Goal: Task Accomplishment & Management: Complete application form

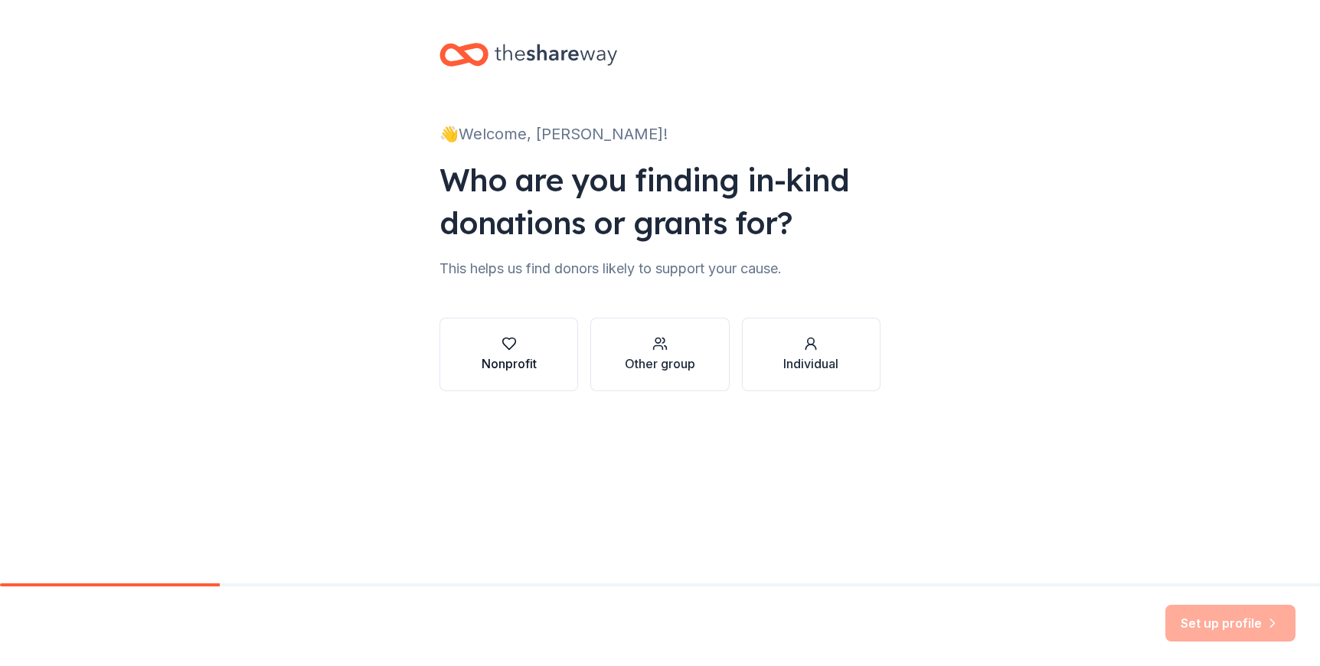
click at [521, 371] on div "Nonprofit" at bounding box center [509, 364] width 55 height 18
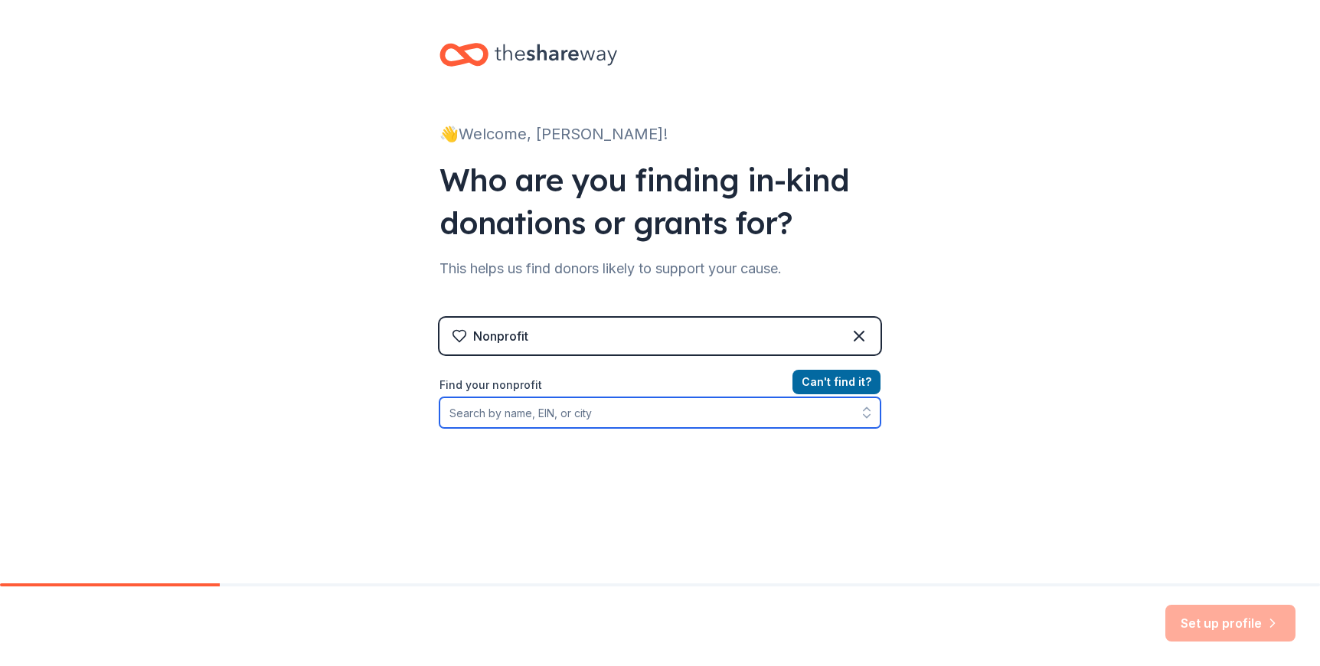
click at [626, 417] on input "Find your nonprofit" at bounding box center [660, 412] width 441 height 31
type input "San Francisco"
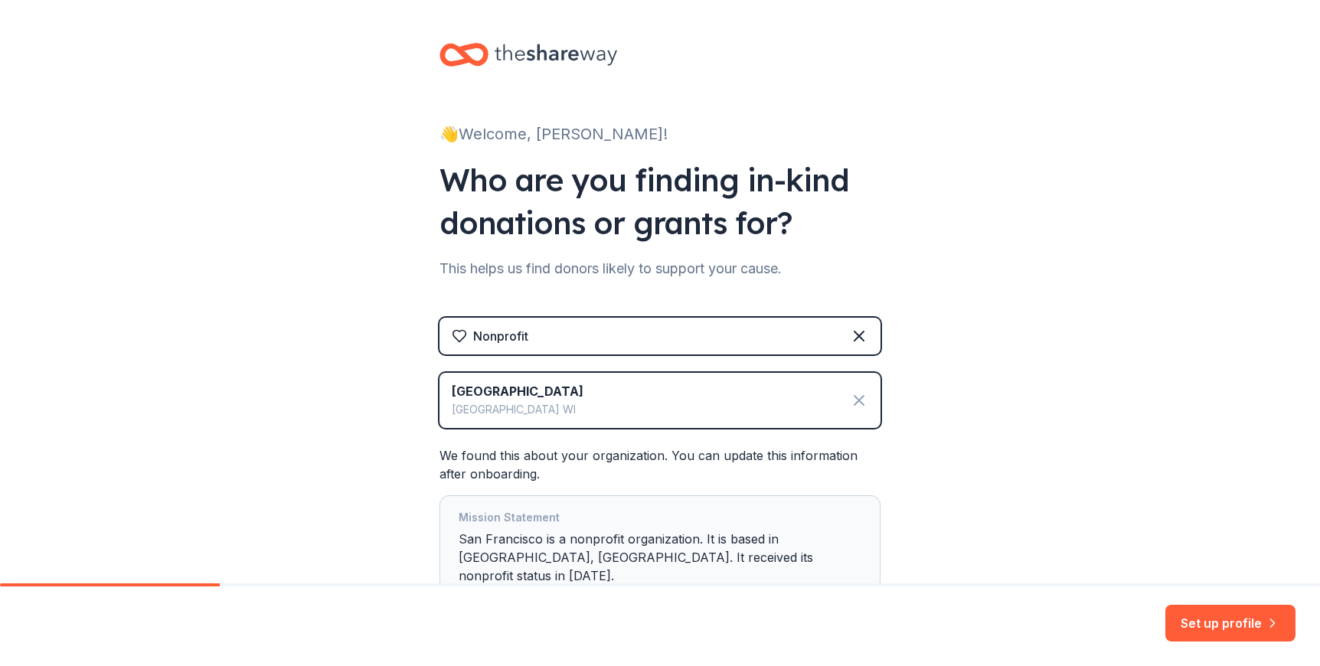
click at [855, 401] on icon at bounding box center [859, 400] width 9 height 9
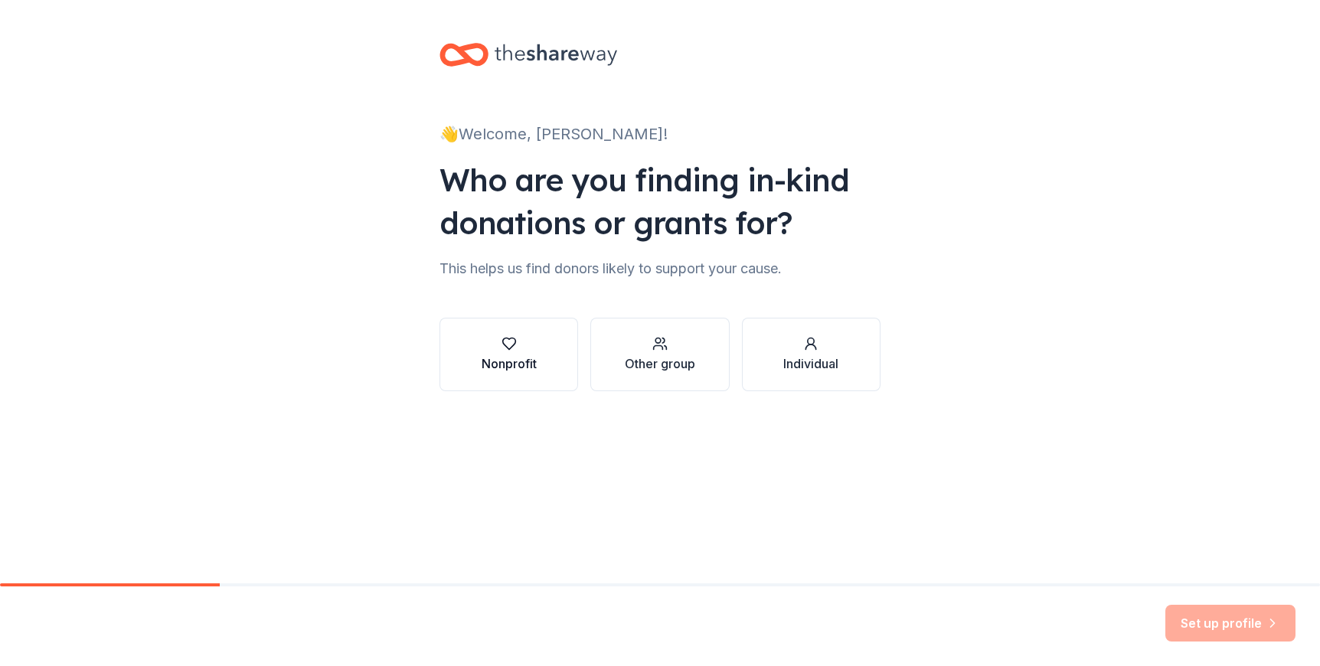
click at [548, 366] on button "Nonprofit" at bounding box center [509, 355] width 139 height 74
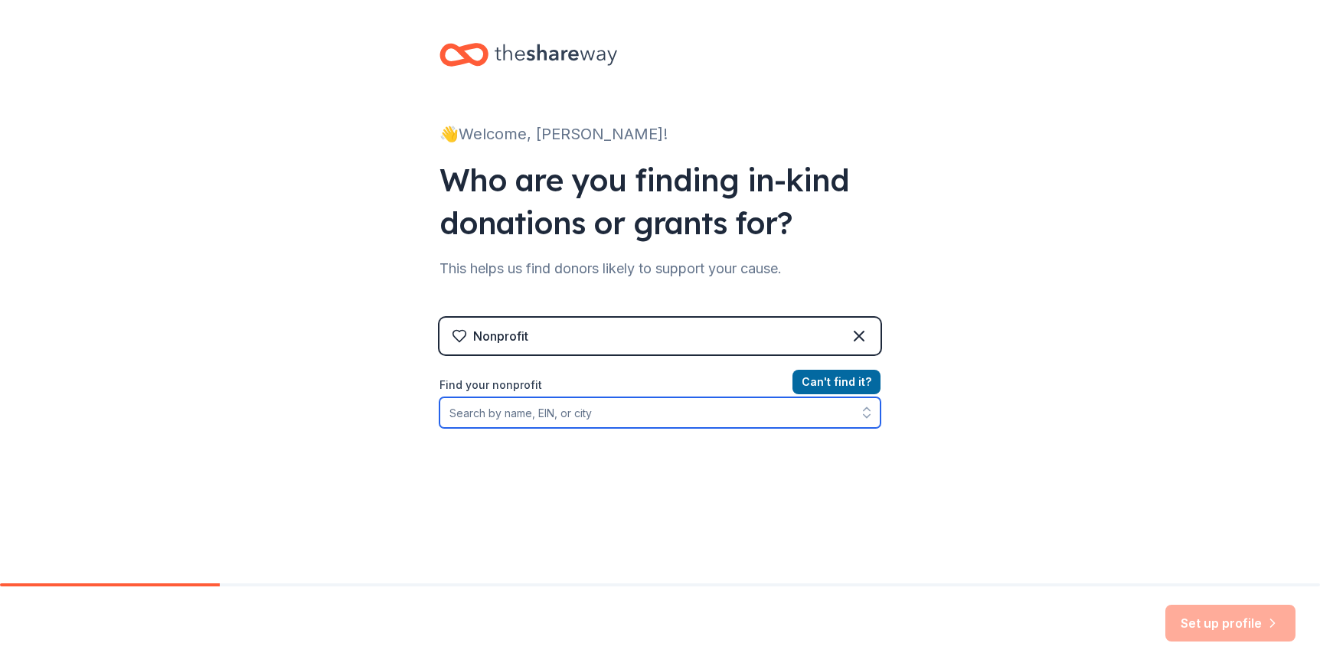
click at [530, 418] on input "Find your nonprofit" at bounding box center [660, 412] width 441 height 31
type input "T"
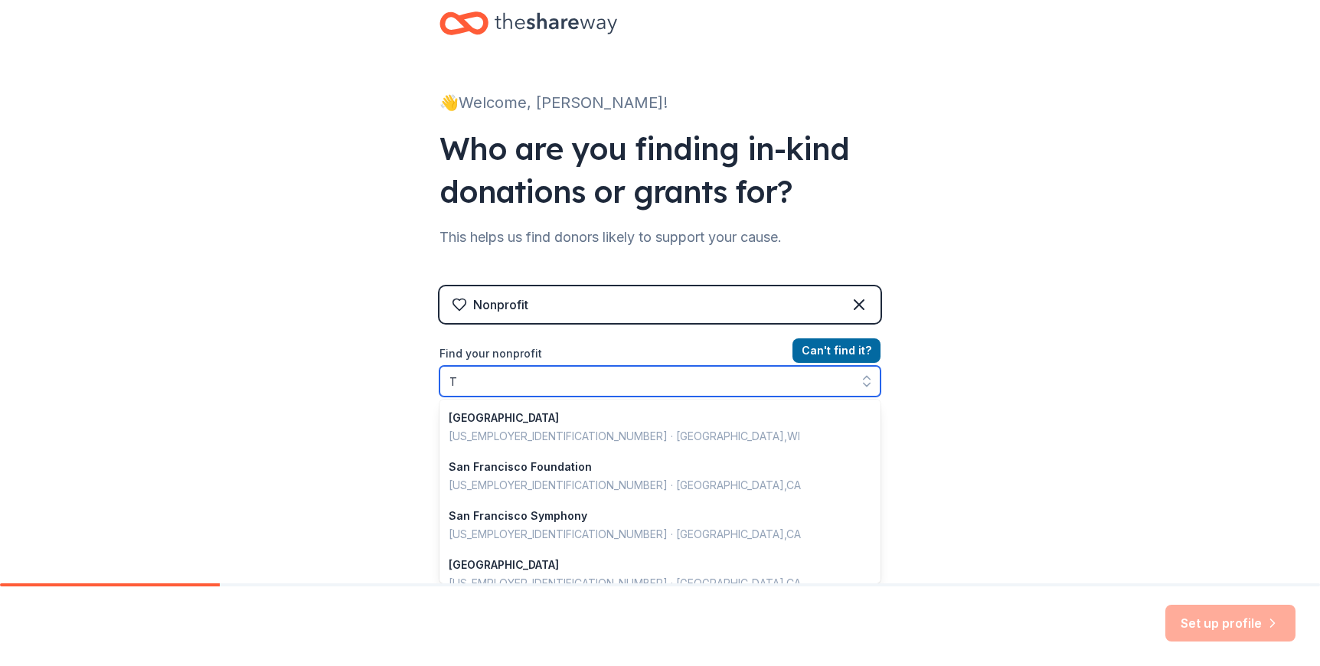
scroll to position [1081, 0]
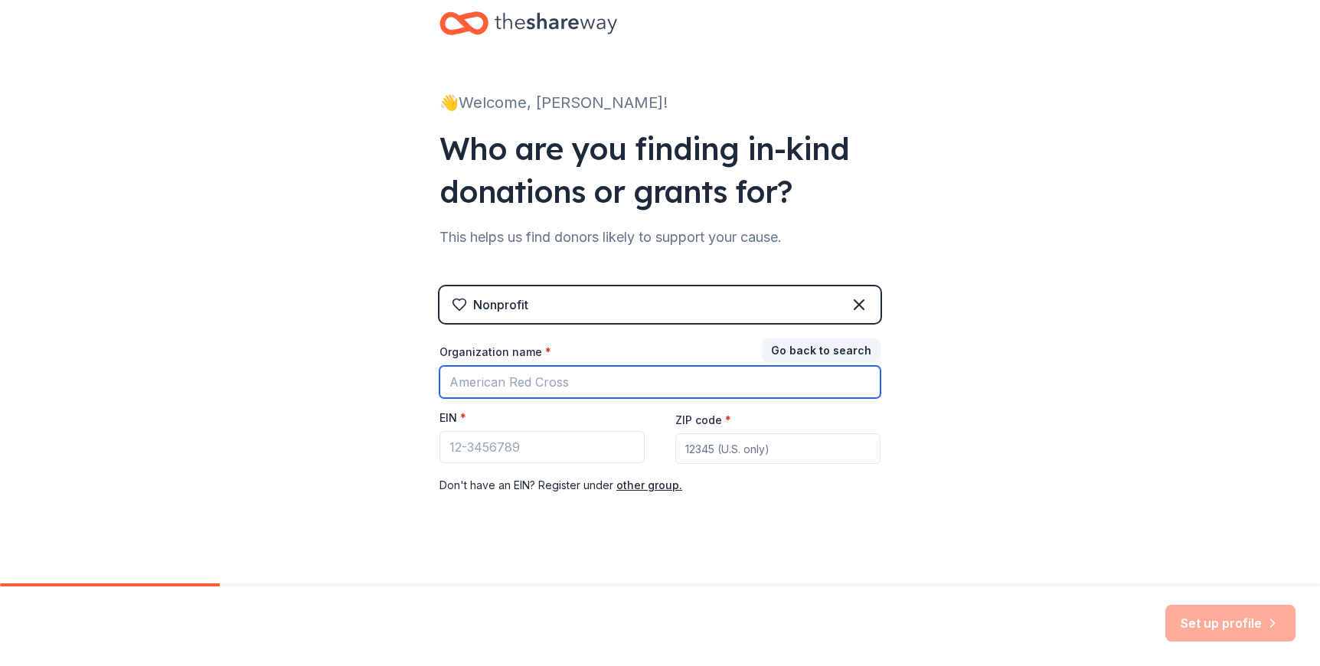
click at [530, 390] on input "Organization name *" at bounding box center [660, 382] width 441 height 32
type input "Childrens council of san francisco"
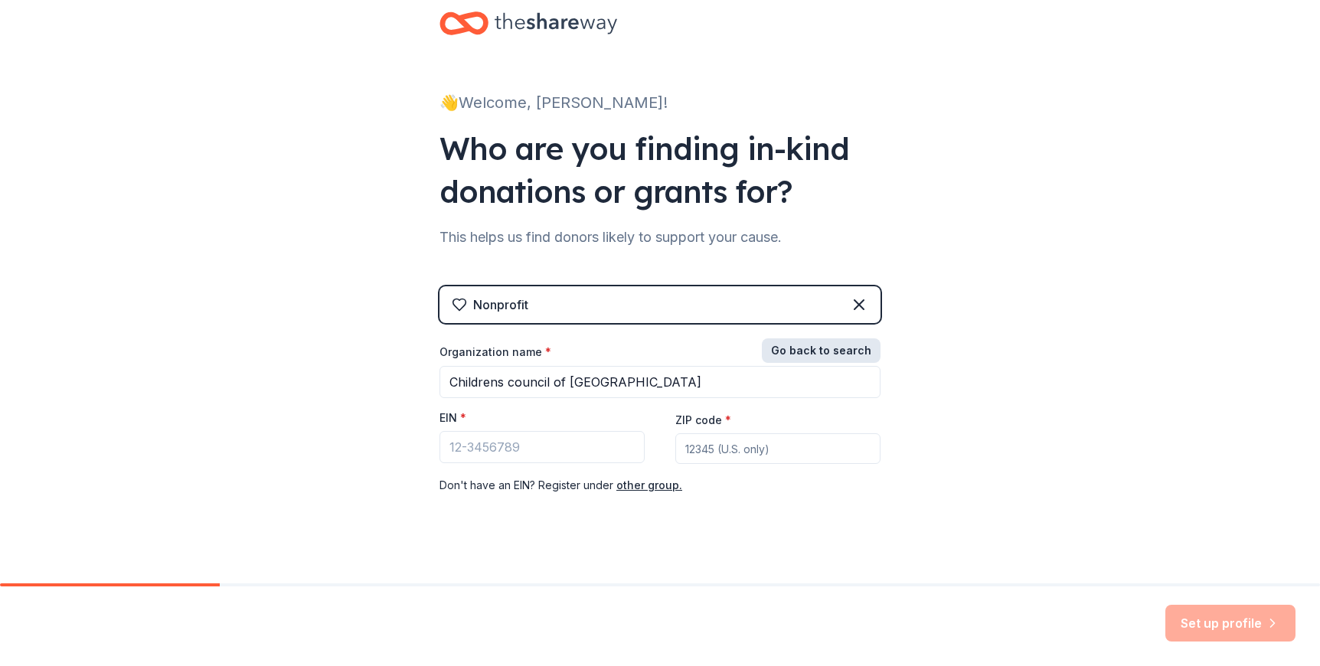
click at [861, 354] on button "Go back to search" at bounding box center [821, 350] width 119 height 25
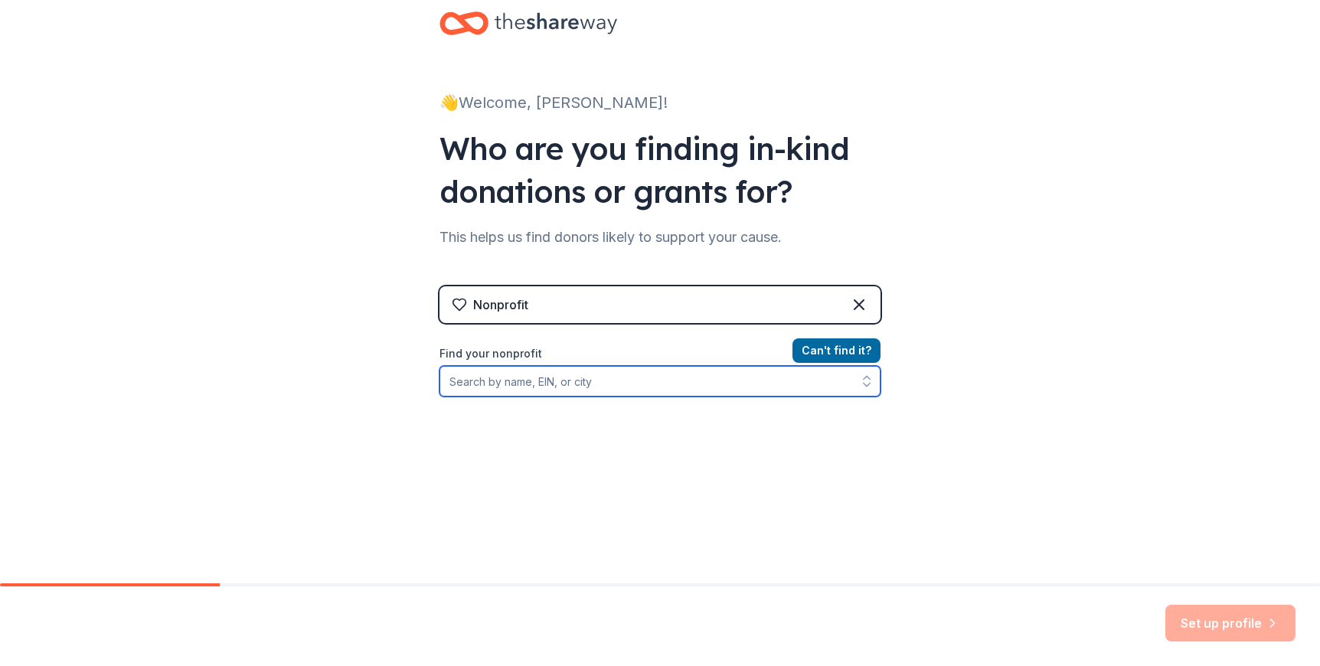
click at [703, 370] on input "Find your nonprofit" at bounding box center [660, 381] width 441 height 31
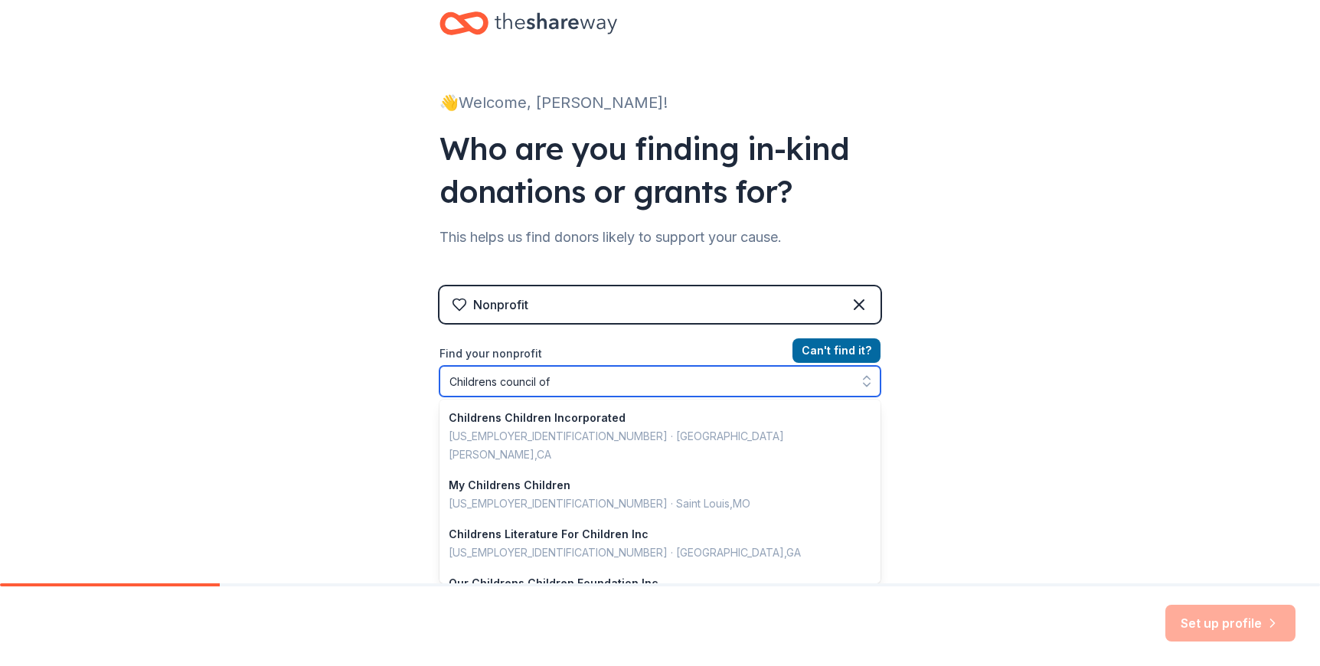
type input "Childrens council of"
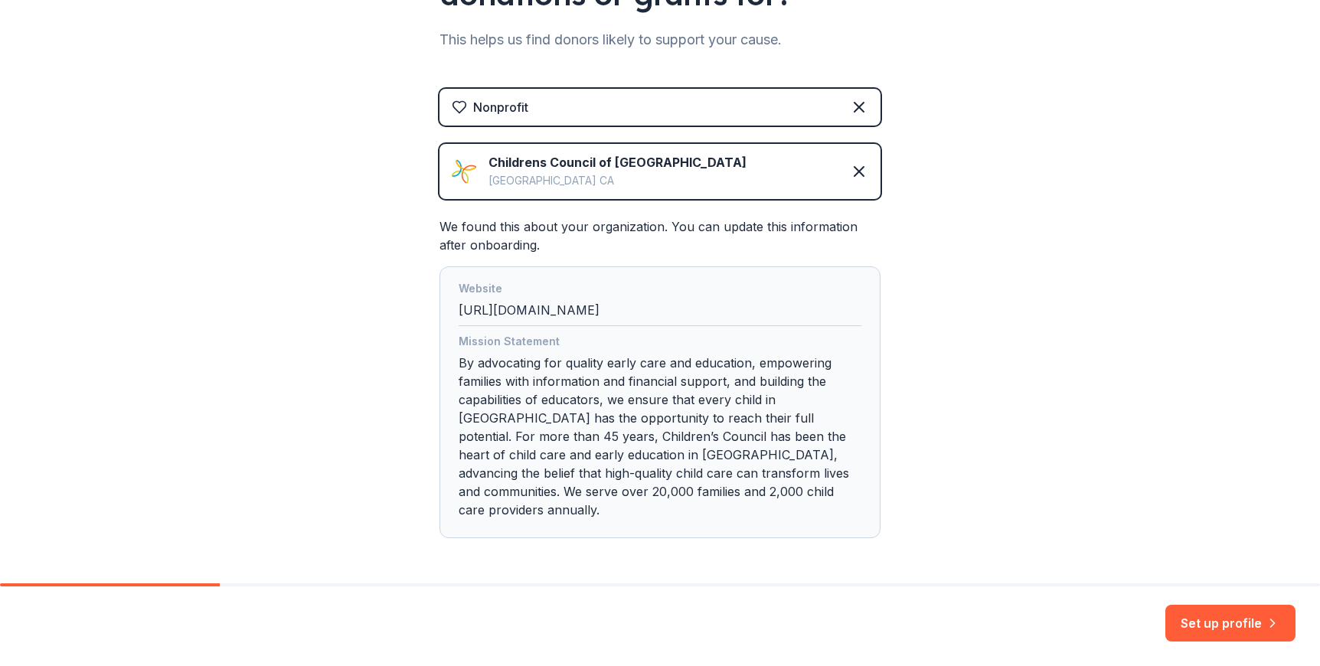
scroll to position [230, 0]
click at [1254, 625] on button "Set up profile" at bounding box center [1231, 623] width 130 height 37
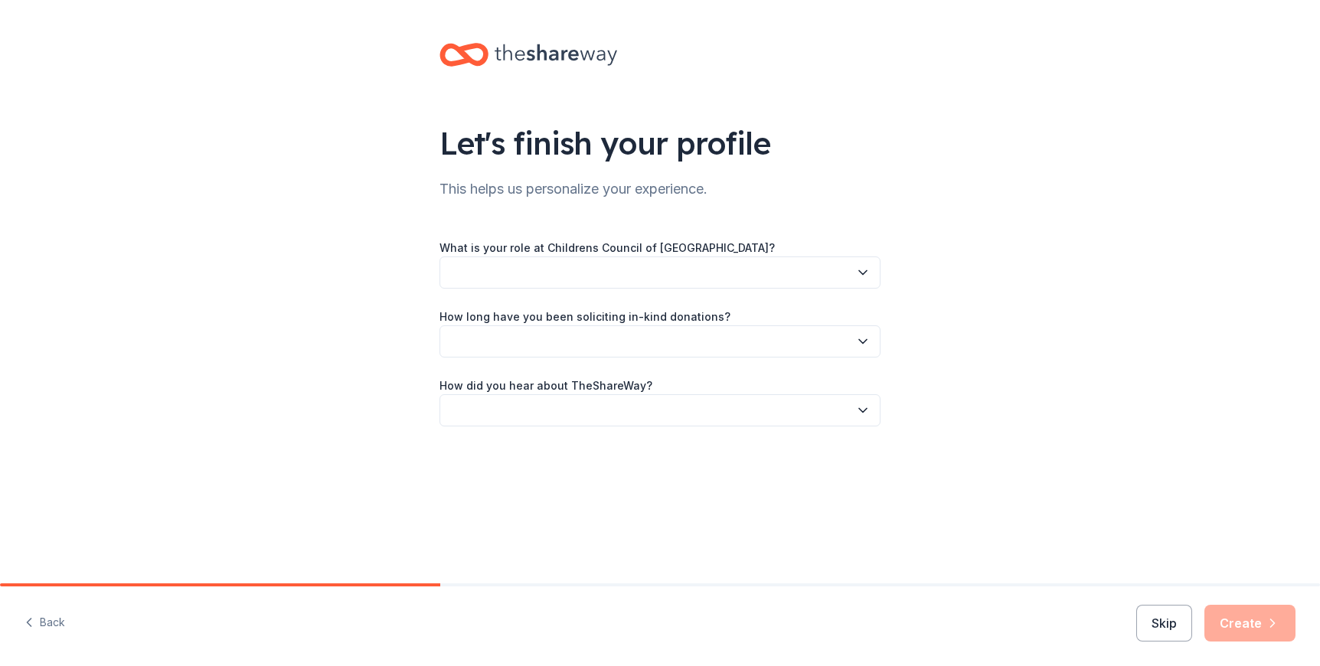
click at [702, 282] on button "button" at bounding box center [660, 273] width 441 height 32
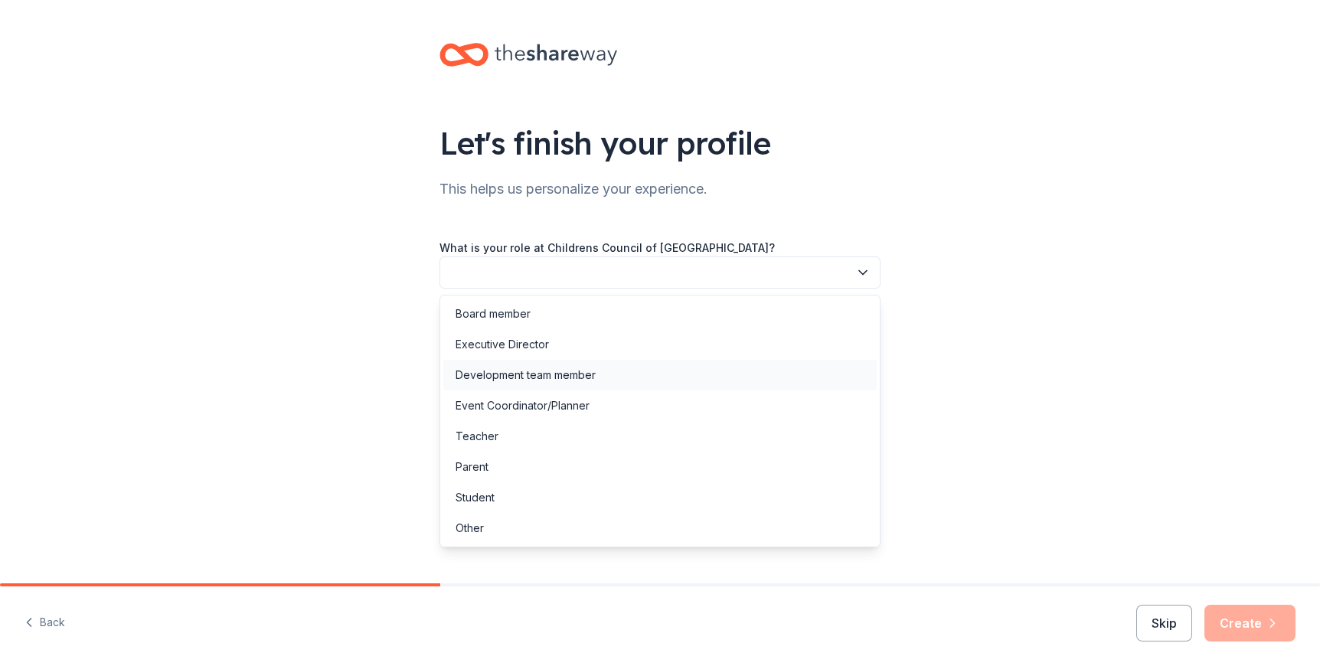
click at [677, 383] on div "Development team member" at bounding box center [659, 375] width 433 height 31
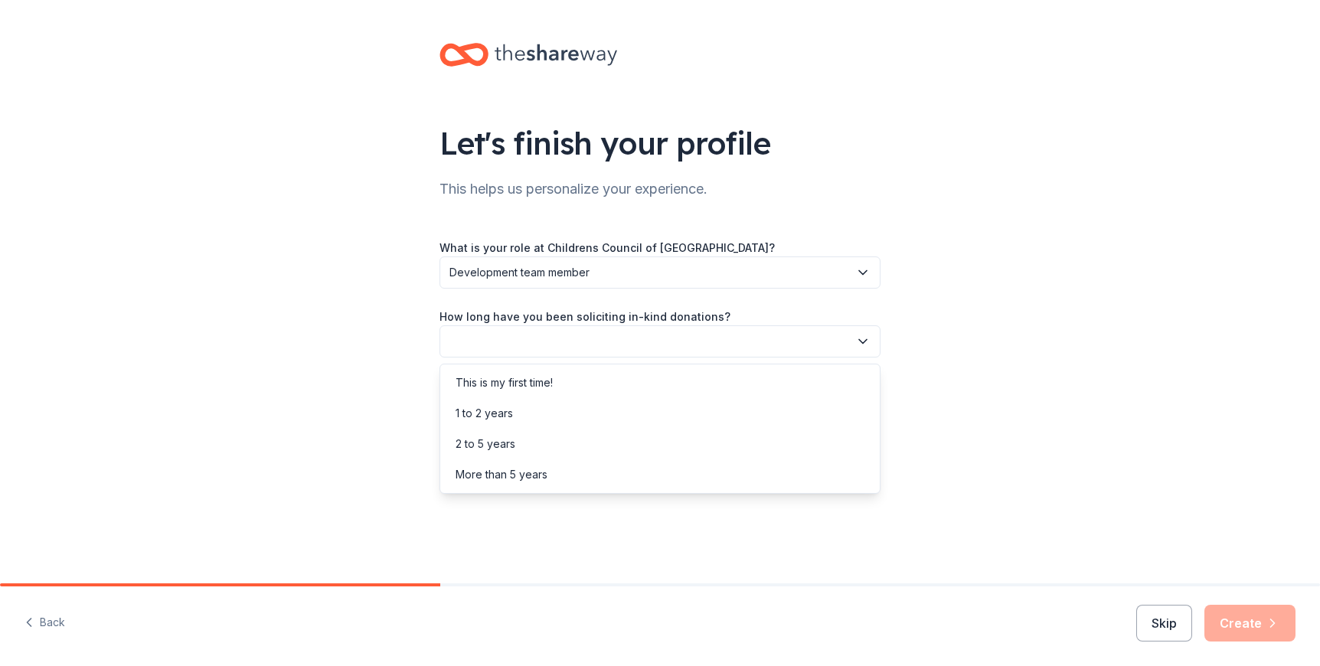
click at [610, 351] on button "button" at bounding box center [660, 341] width 441 height 32
click at [686, 469] on div "More than 5 years" at bounding box center [659, 474] width 433 height 31
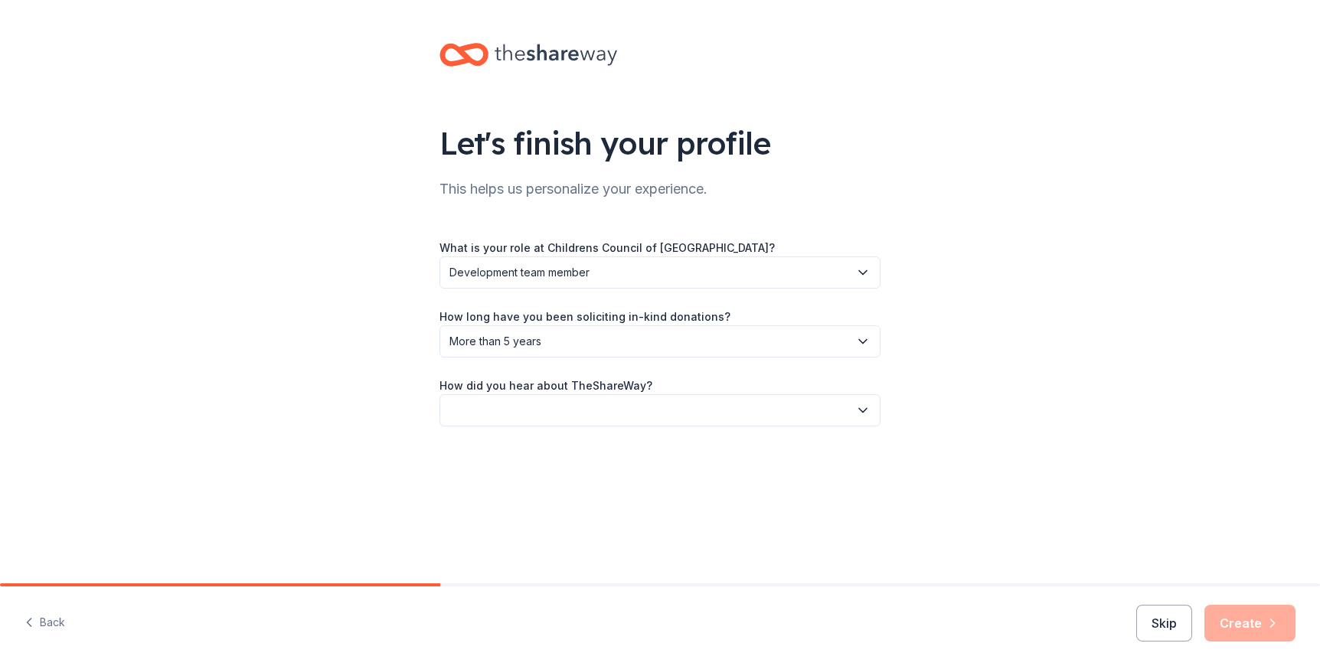
click at [616, 417] on button "button" at bounding box center [660, 410] width 441 height 32
click at [715, 443] on div "Friend or colleague" at bounding box center [659, 451] width 433 height 31
click at [1244, 624] on button "Create" at bounding box center [1250, 623] width 91 height 37
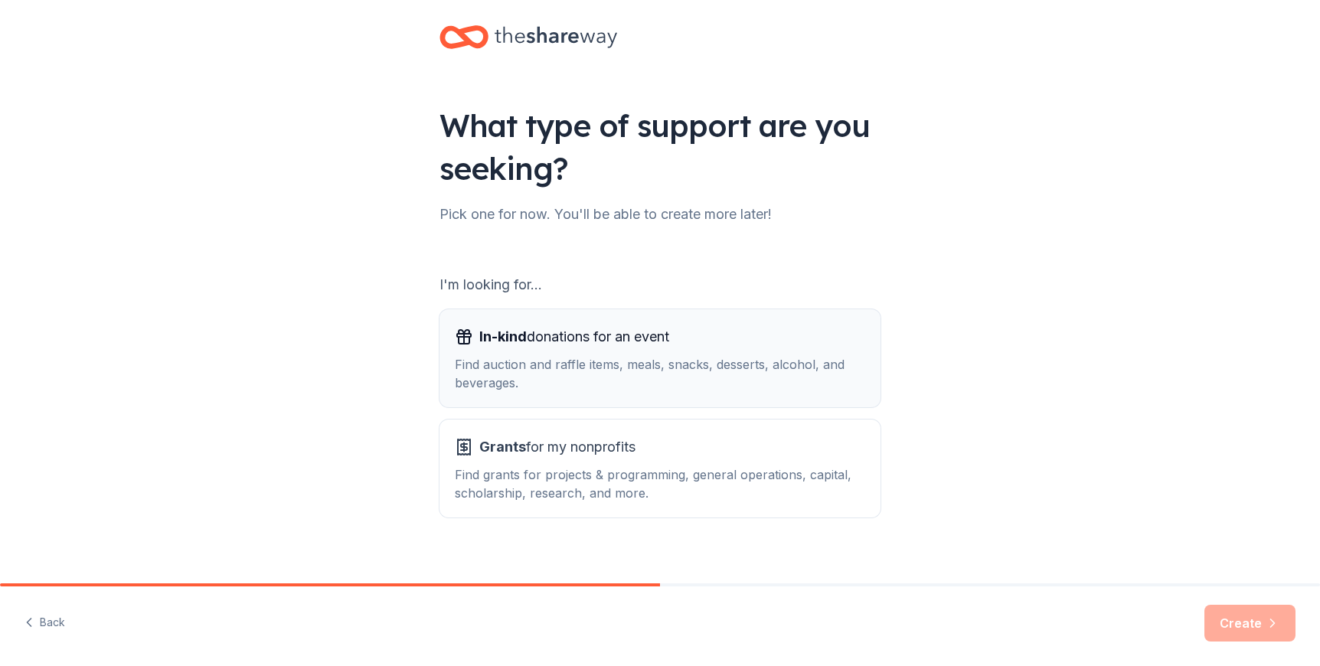
scroll to position [34, 0]
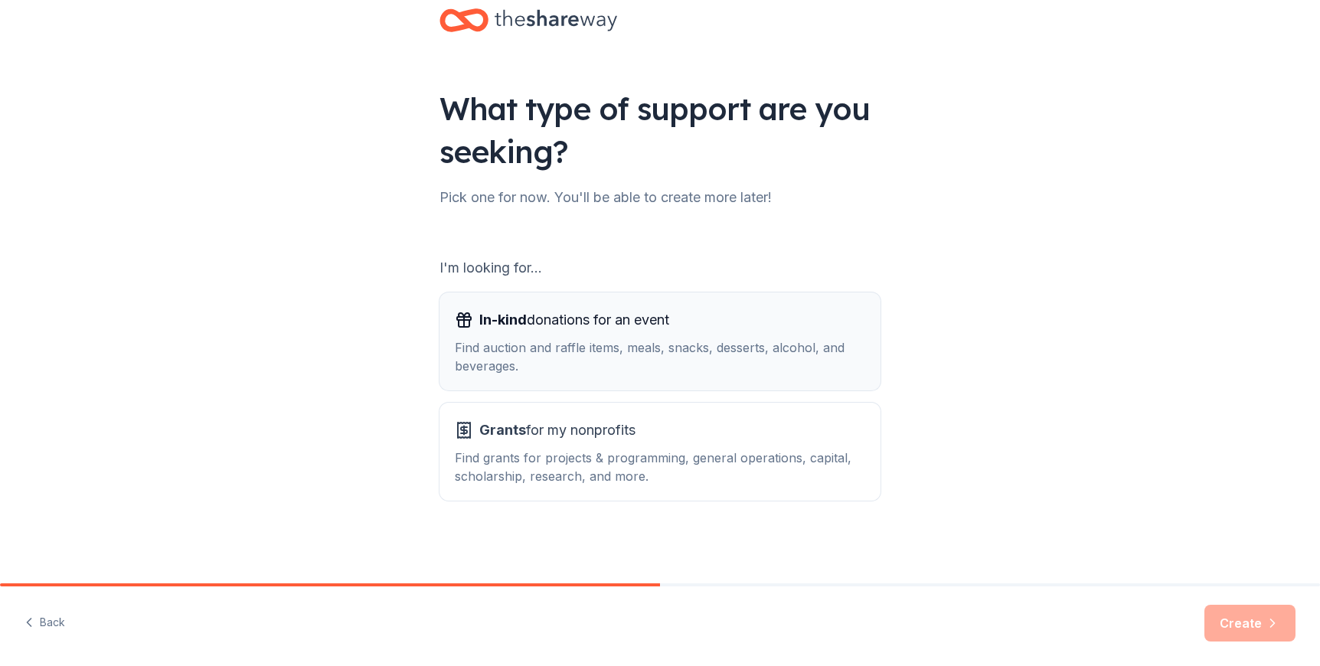
click at [652, 341] on div "Find auction and raffle items, meals, snacks, desserts, alcohol, and beverages." at bounding box center [660, 356] width 410 height 37
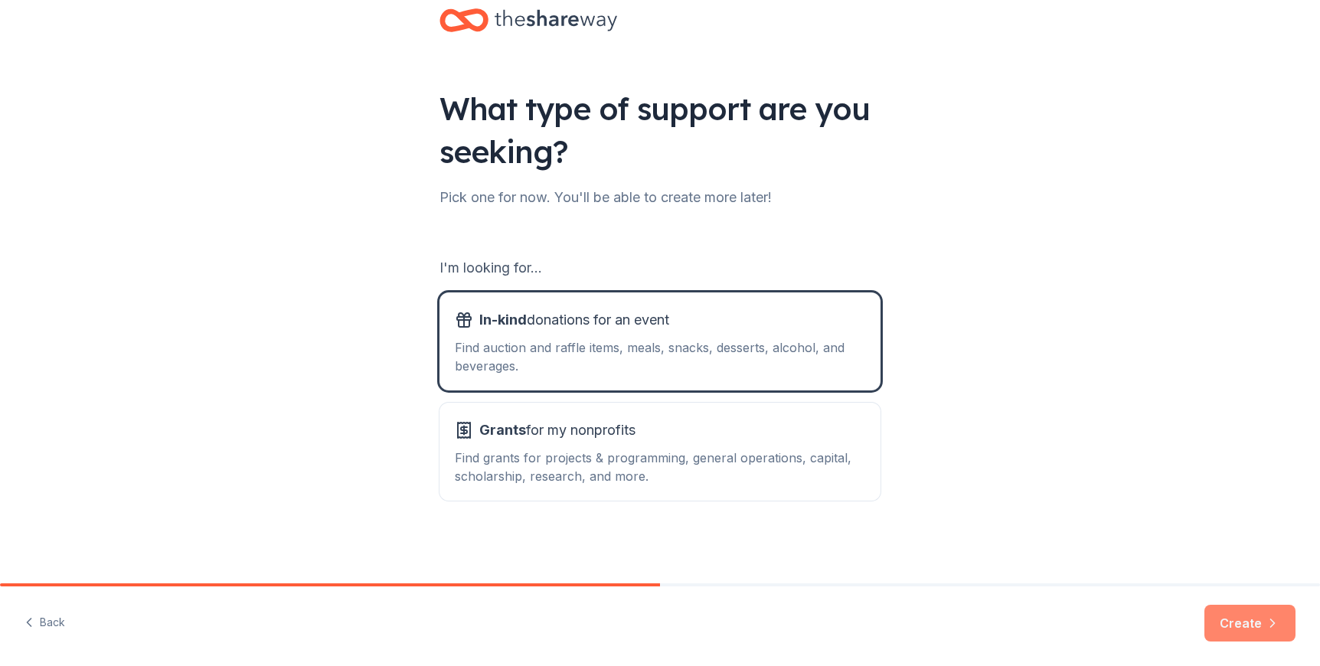
click at [1280, 624] on icon "button" at bounding box center [1272, 623] width 15 height 15
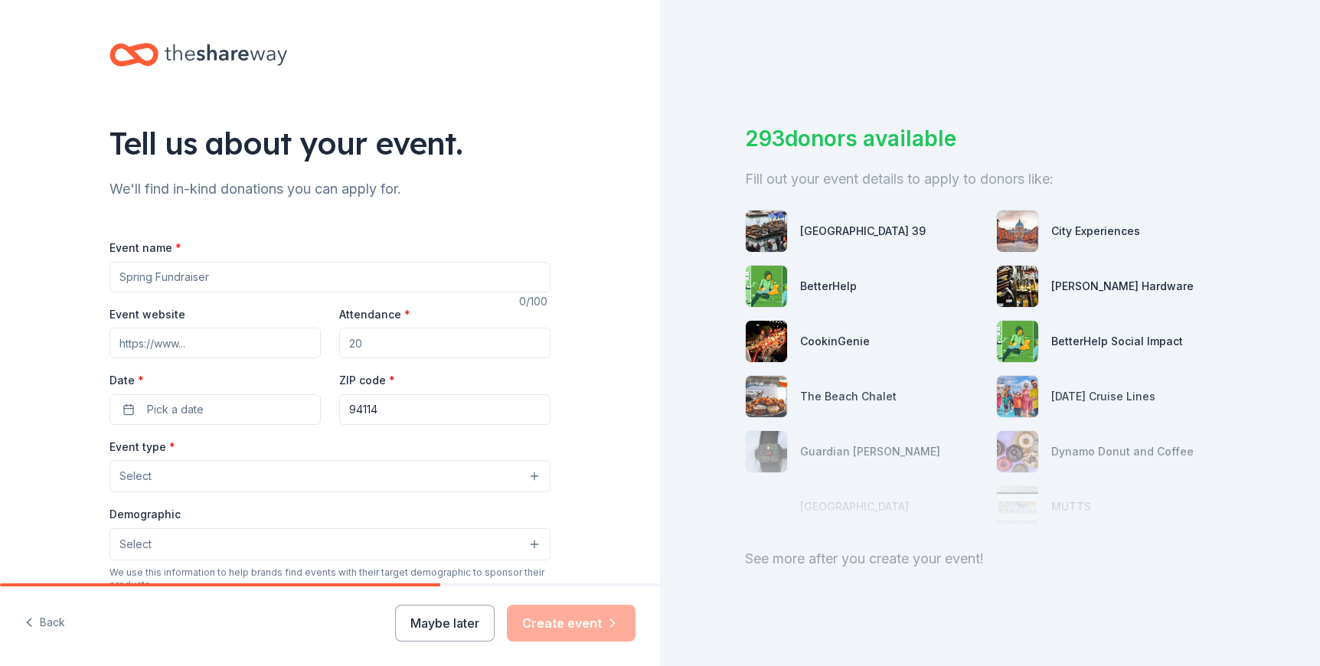
click at [319, 285] on input "Event name *" at bounding box center [330, 277] width 441 height 31
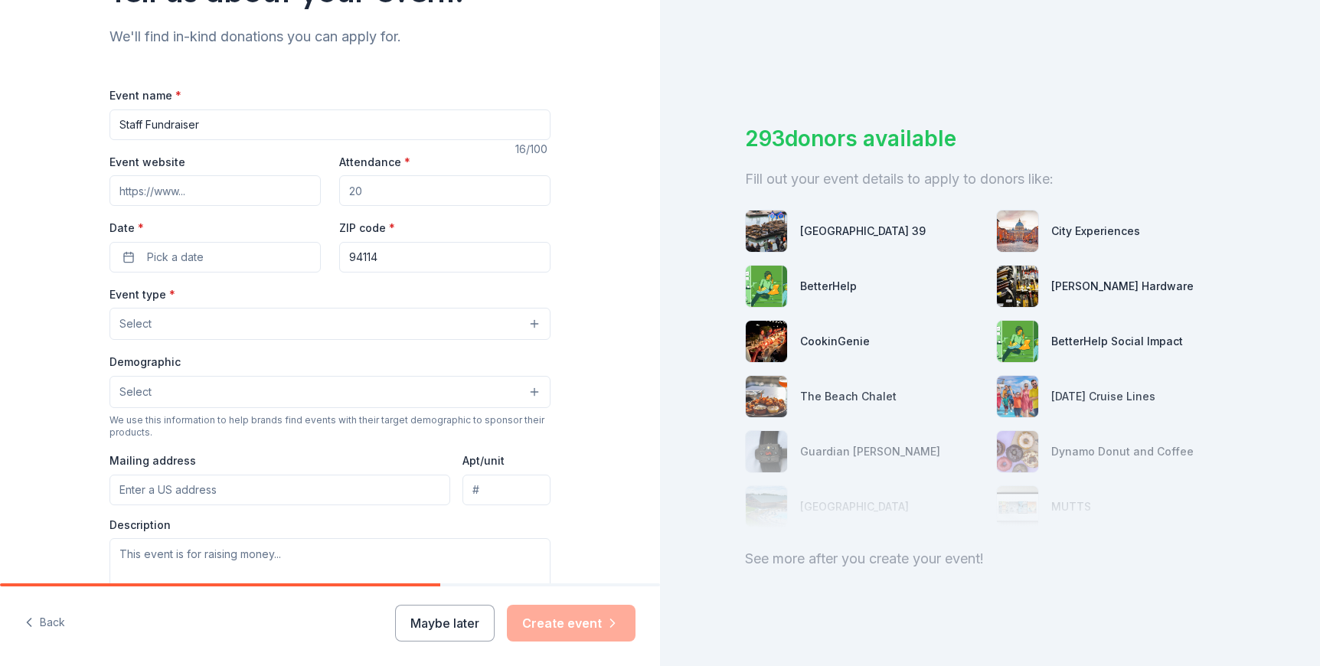
scroll to position [153, 0]
type input "Staff Fundraiser"
click at [401, 202] on input "Attendance *" at bounding box center [444, 190] width 211 height 31
click at [404, 191] on input "Attendance *" at bounding box center [444, 190] width 211 height 31
type input "150"
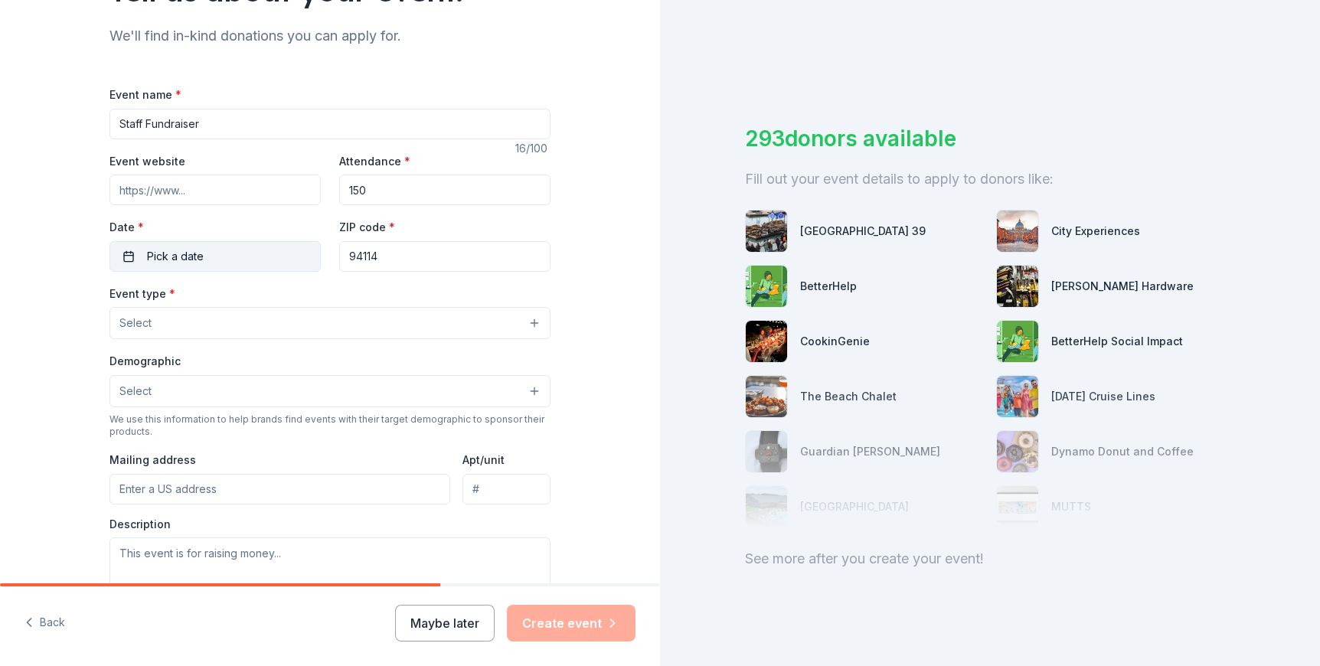
click at [204, 254] on button "Pick a date" at bounding box center [215, 256] width 211 height 31
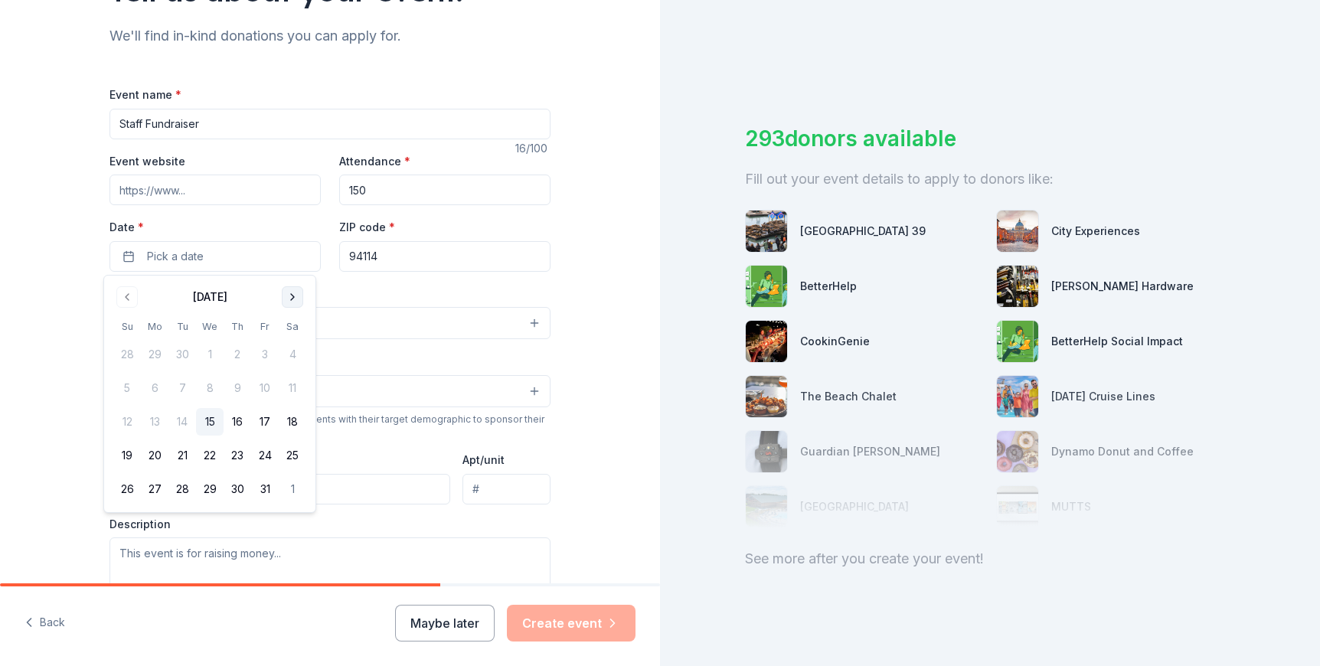
click at [297, 296] on button "Go to next month" at bounding box center [292, 296] width 21 height 21
click at [269, 394] on button "12" at bounding box center [265, 388] width 28 height 28
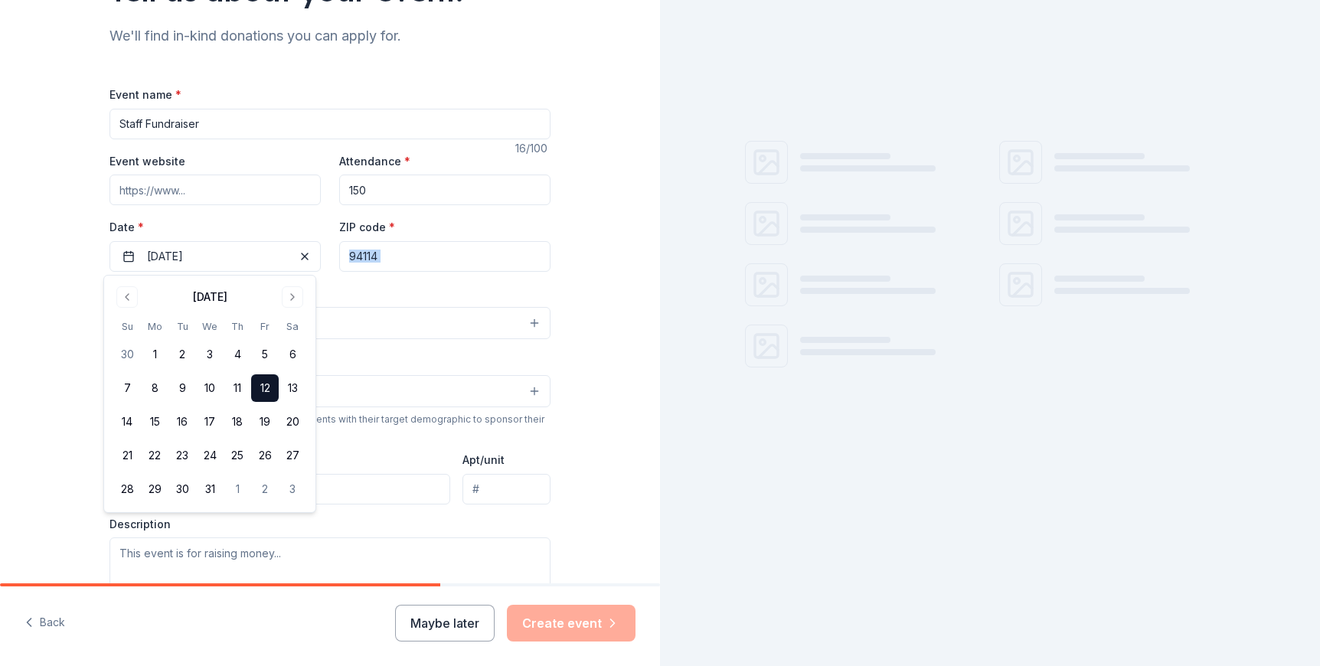
click at [569, 278] on div "Tell us about your event. We'll find in-kind donations you can apply for. Event…" at bounding box center [330, 356] width 490 height 1019
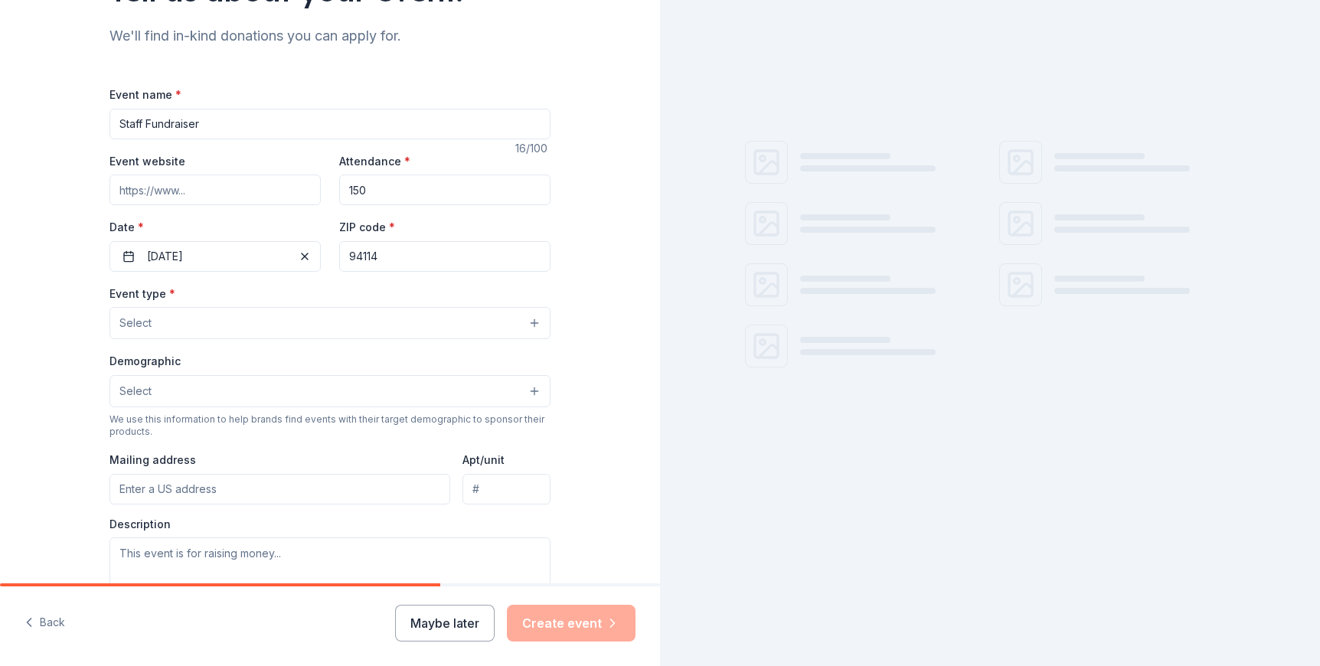
click at [395, 333] on button "Select" at bounding box center [330, 323] width 441 height 32
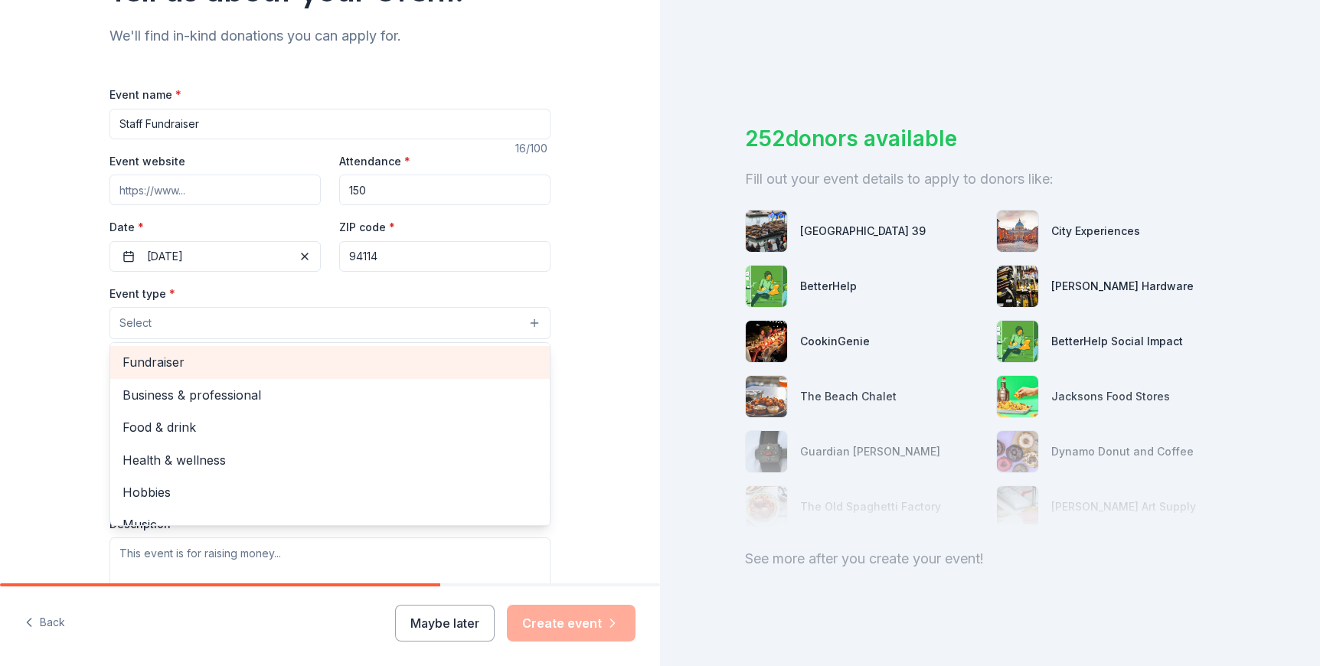
click at [408, 363] on span "Fundraiser" at bounding box center [330, 362] width 415 height 20
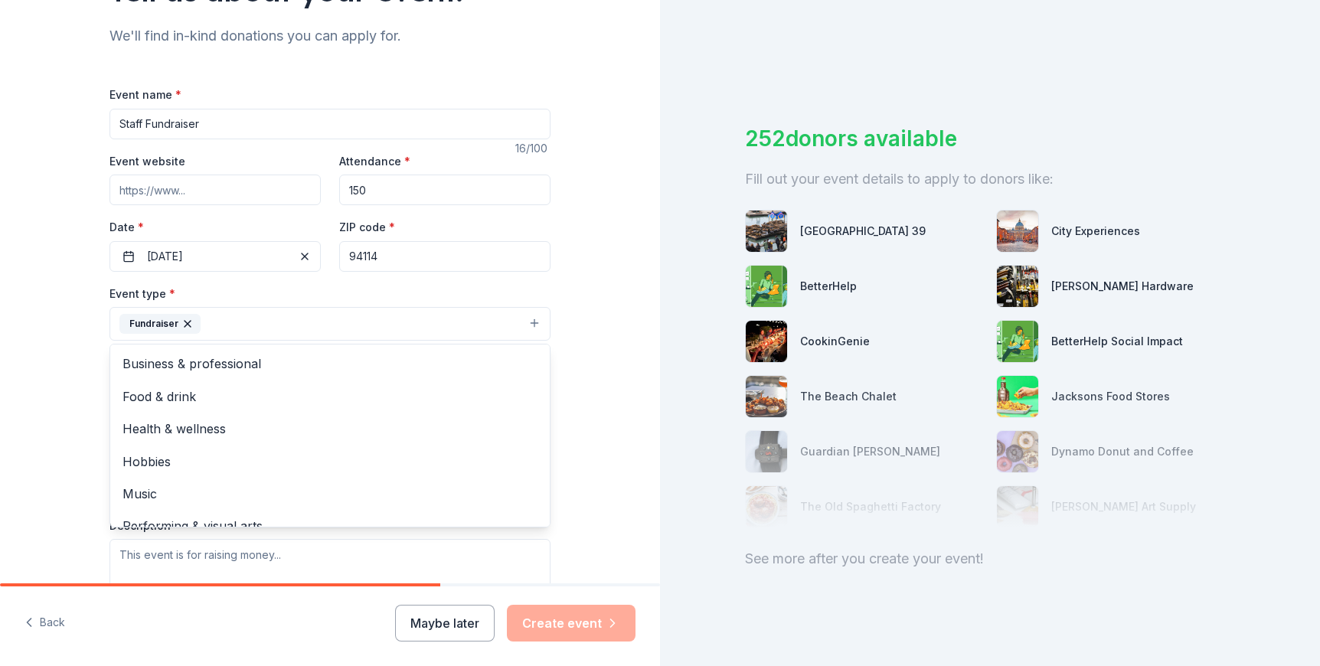
click at [600, 363] on div "Tell us about your event. We'll find in-kind donations you can apply for. Event…" at bounding box center [330, 357] width 660 height 1021
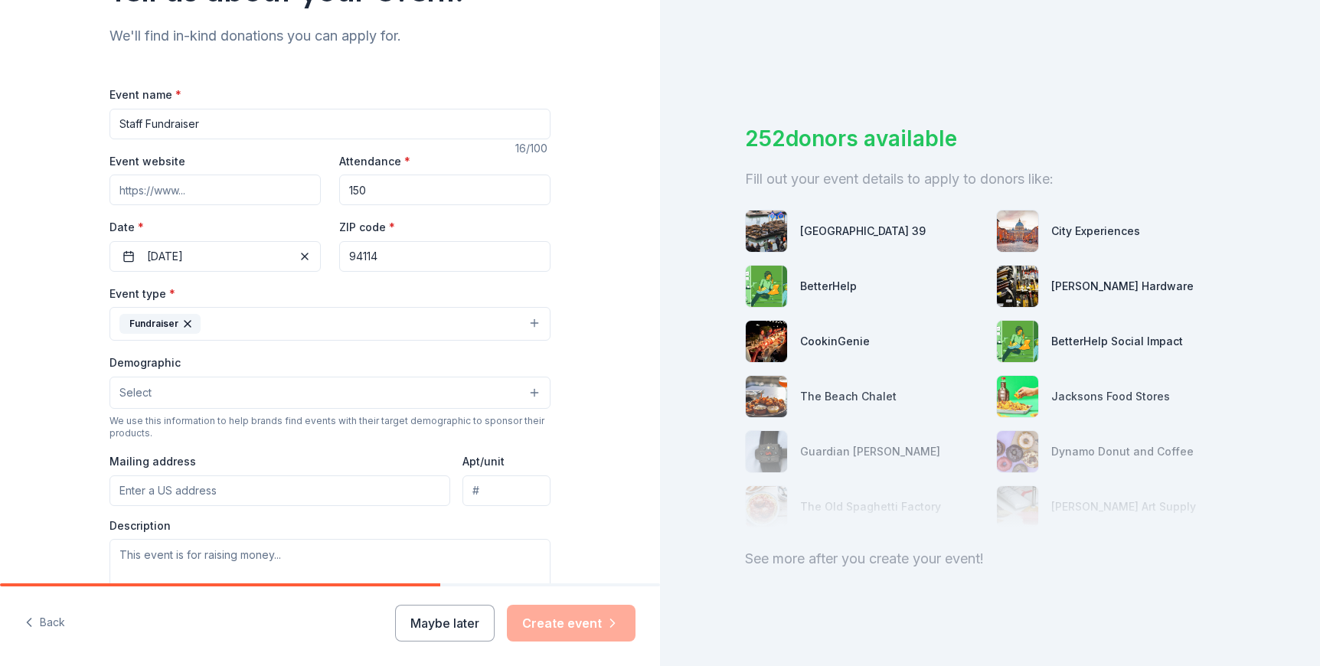
click at [436, 392] on button "Select" at bounding box center [330, 393] width 441 height 32
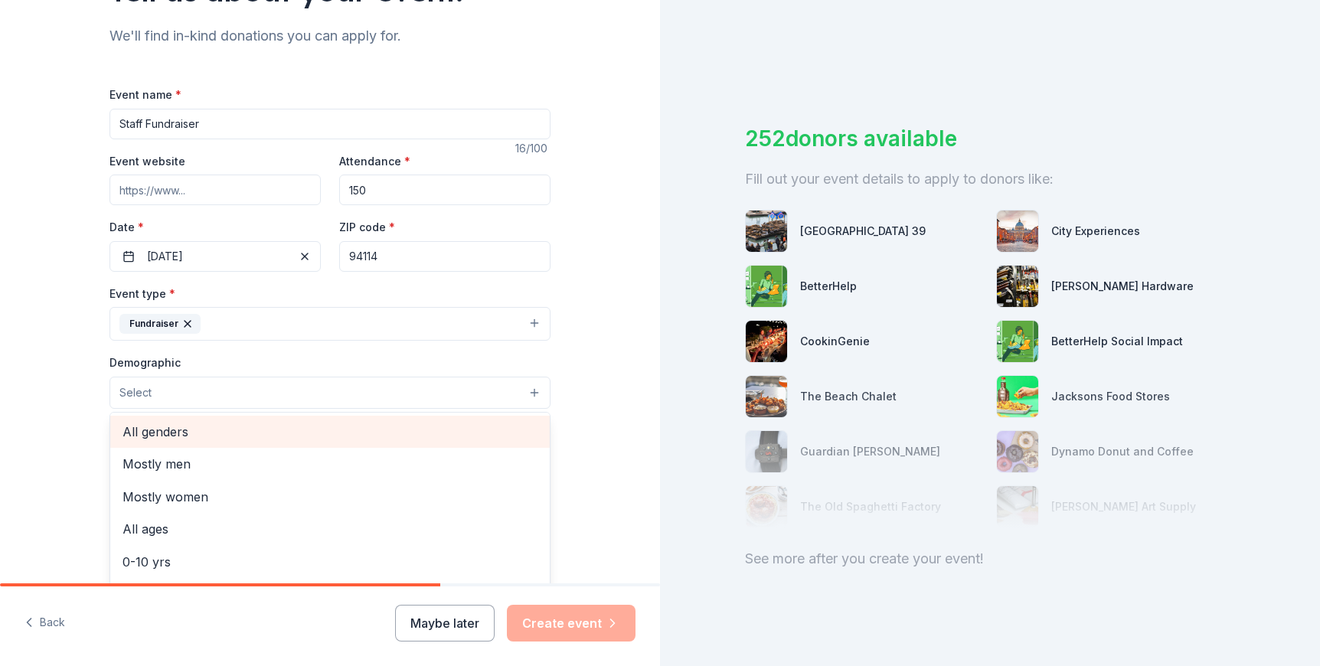
click at [374, 440] on span "All genders" at bounding box center [330, 432] width 415 height 20
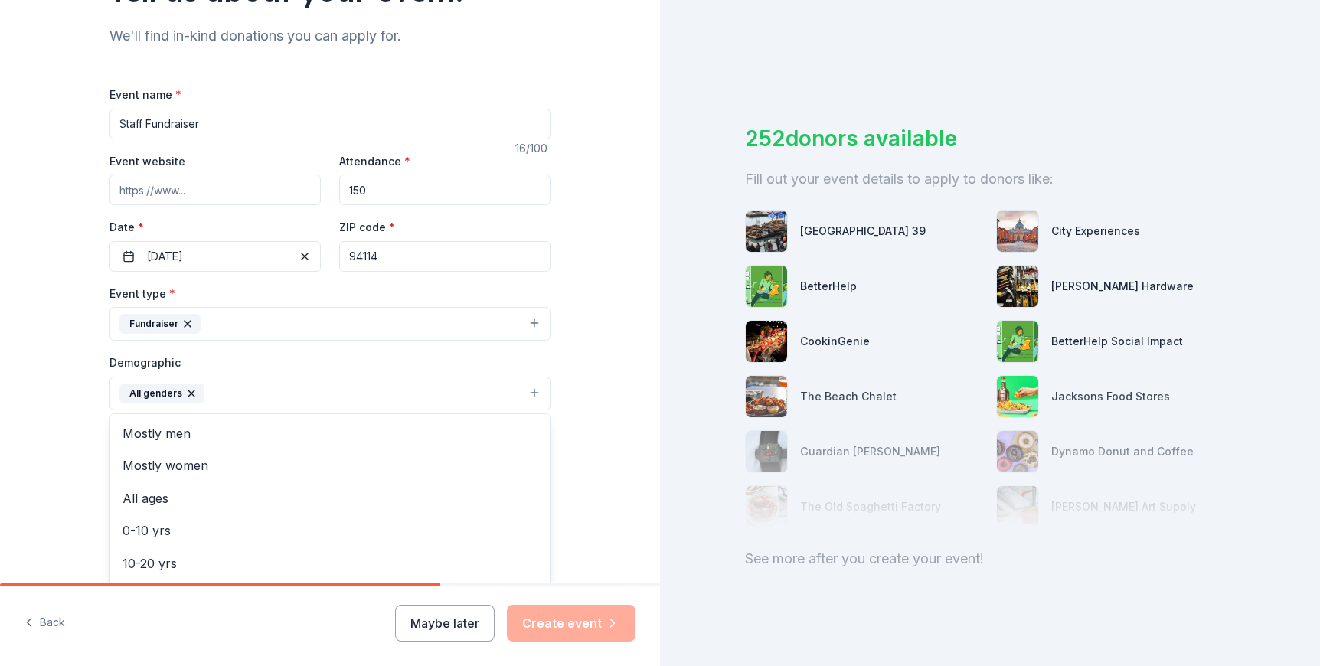
click at [609, 413] on div "Tell us about your event. We'll find in-kind donations you can apply for. Event…" at bounding box center [330, 358] width 660 height 1022
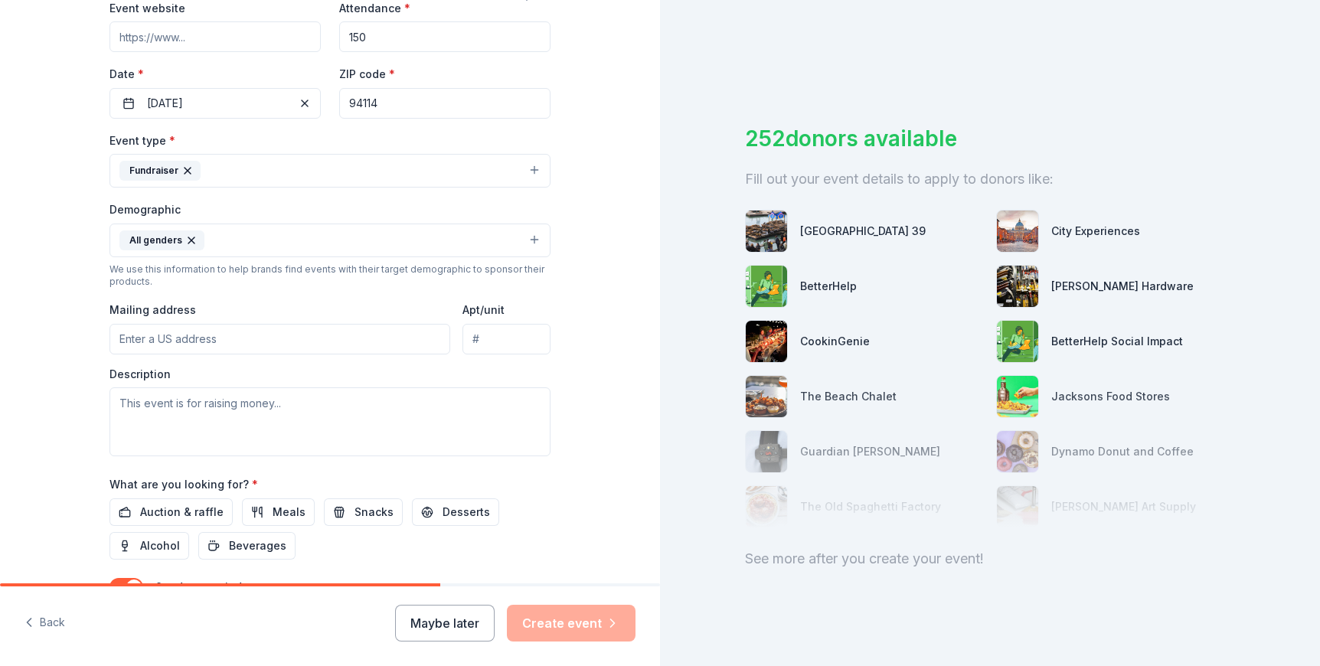
scroll to position [383, 0]
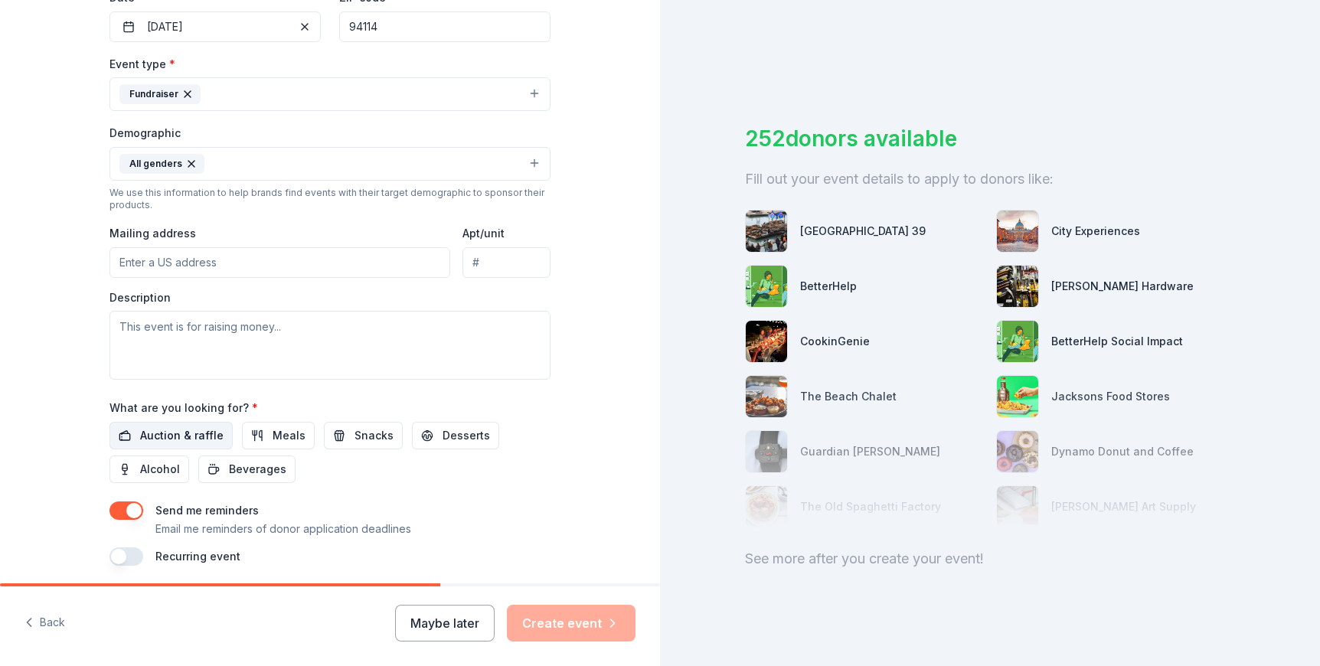
click at [178, 435] on span "Auction & raffle" at bounding box center [181, 436] width 83 height 18
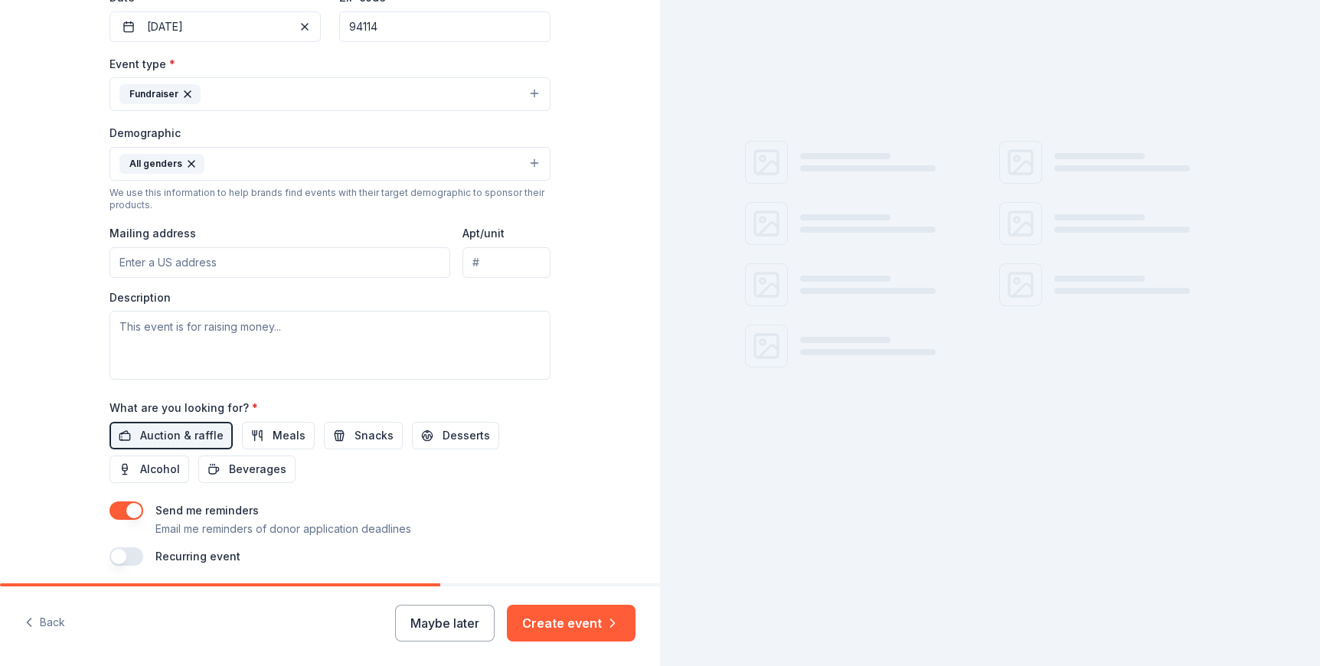
scroll to position [439, 0]
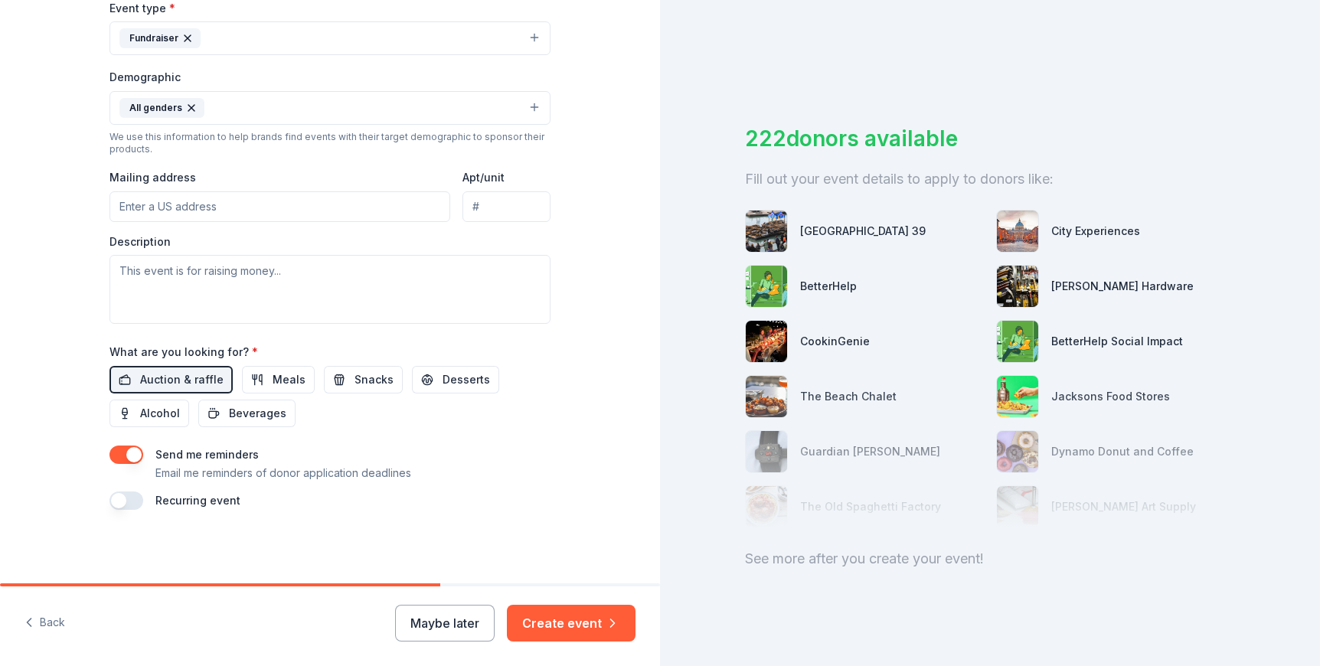
click at [112, 449] on button "button" at bounding box center [127, 455] width 34 height 18
click at [116, 448] on button "button" at bounding box center [127, 455] width 34 height 18
click at [280, 384] on span "Meals" at bounding box center [289, 380] width 33 height 18
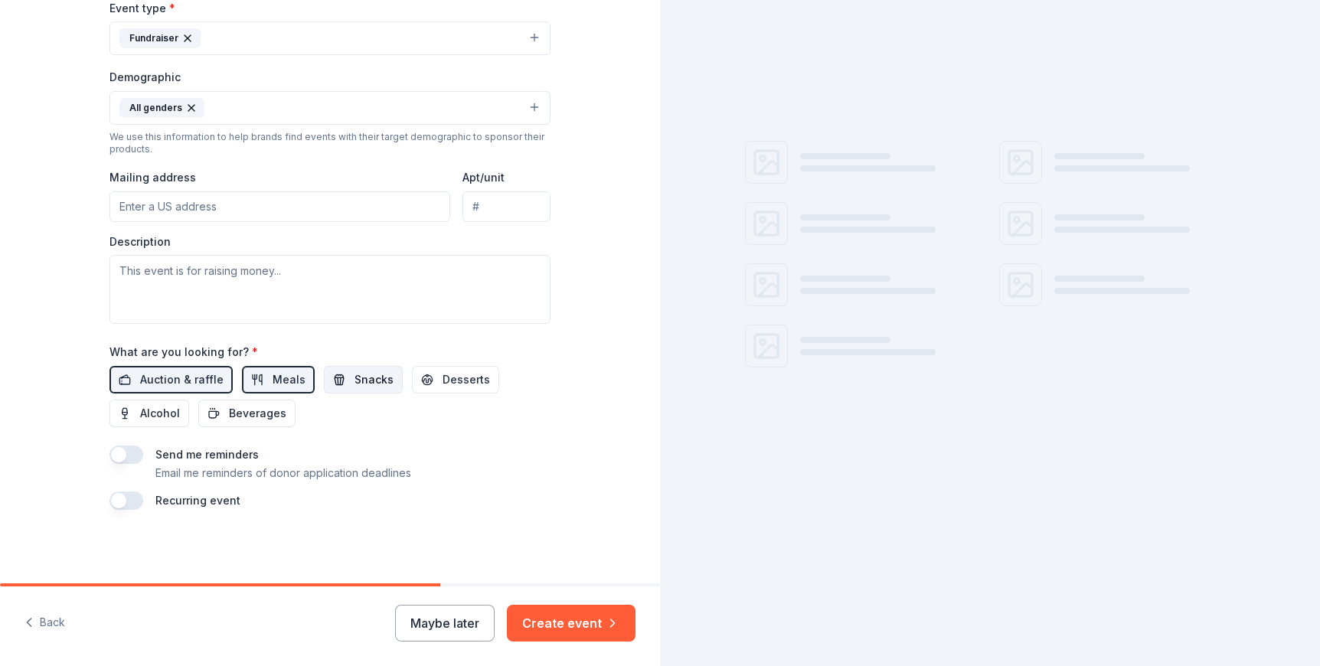
click at [355, 382] on span "Snacks" at bounding box center [374, 380] width 39 height 18
click at [452, 387] on span "Desserts" at bounding box center [466, 380] width 47 height 18
click at [282, 385] on span "Meals" at bounding box center [289, 380] width 33 height 18
click at [355, 381] on span "Snacks" at bounding box center [374, 380] width 39 height 18
click at [471, 378] on span "Desserts" at bounding box center [466, 380] width 47 height 18
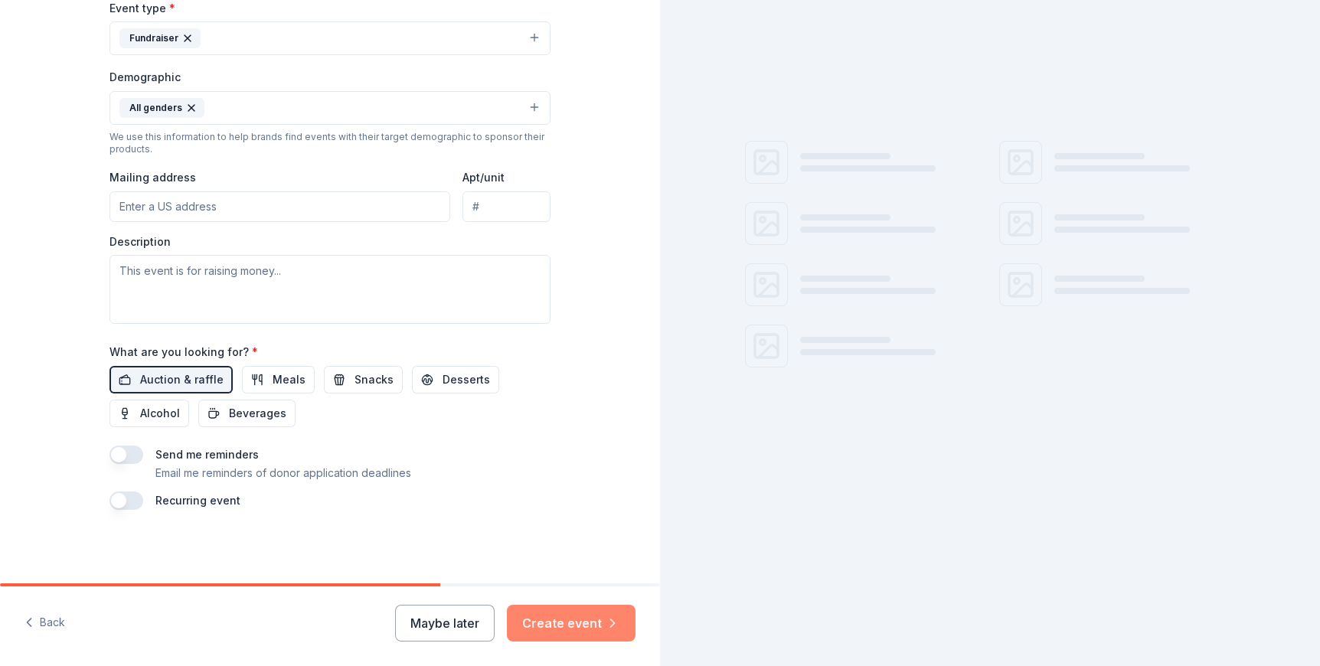
click at [609, 633] on button "Create event" at bounding box center [571, 623] width 129 height 37
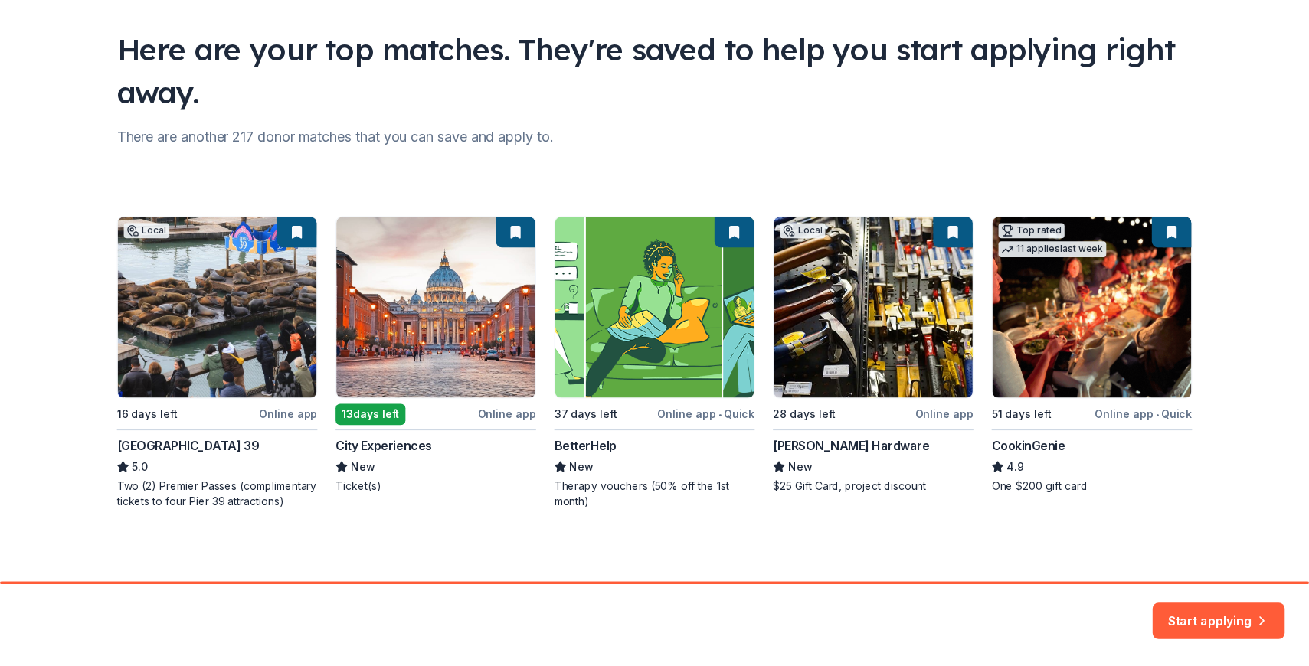
scroll to position [97, 0]
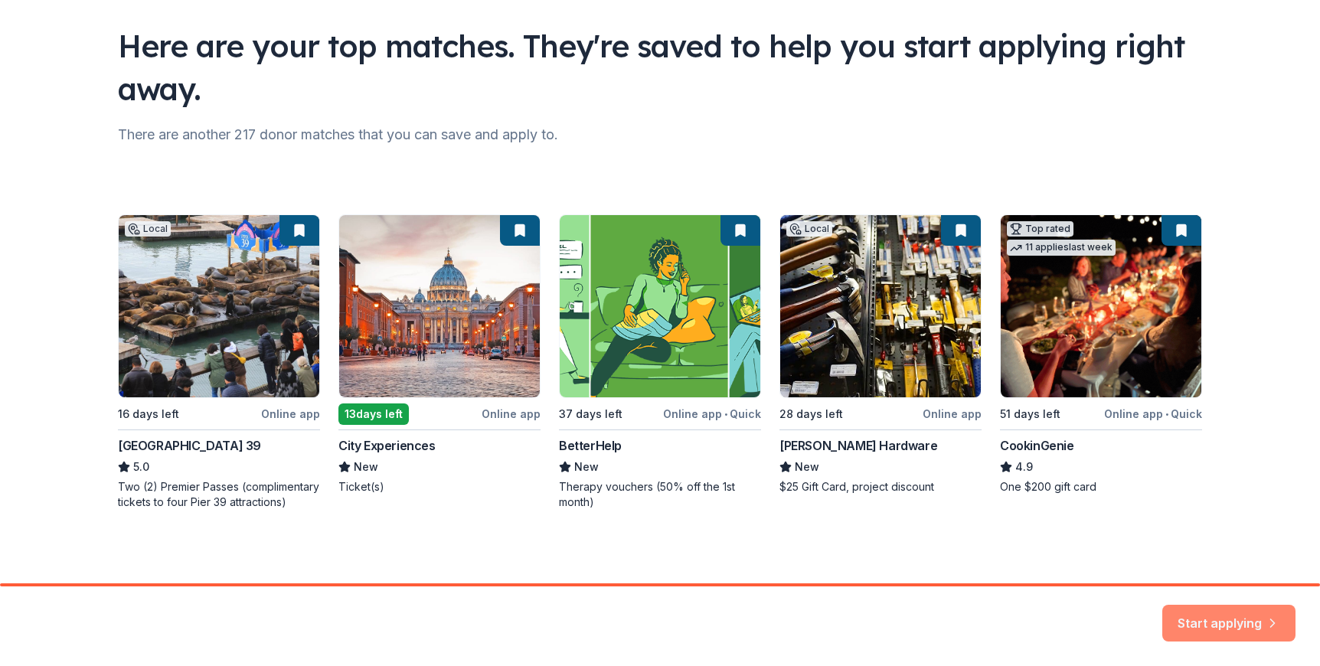
click at [1242, 611] on button "Start applying" at bounding box center [1228, 614] width 133 height 37
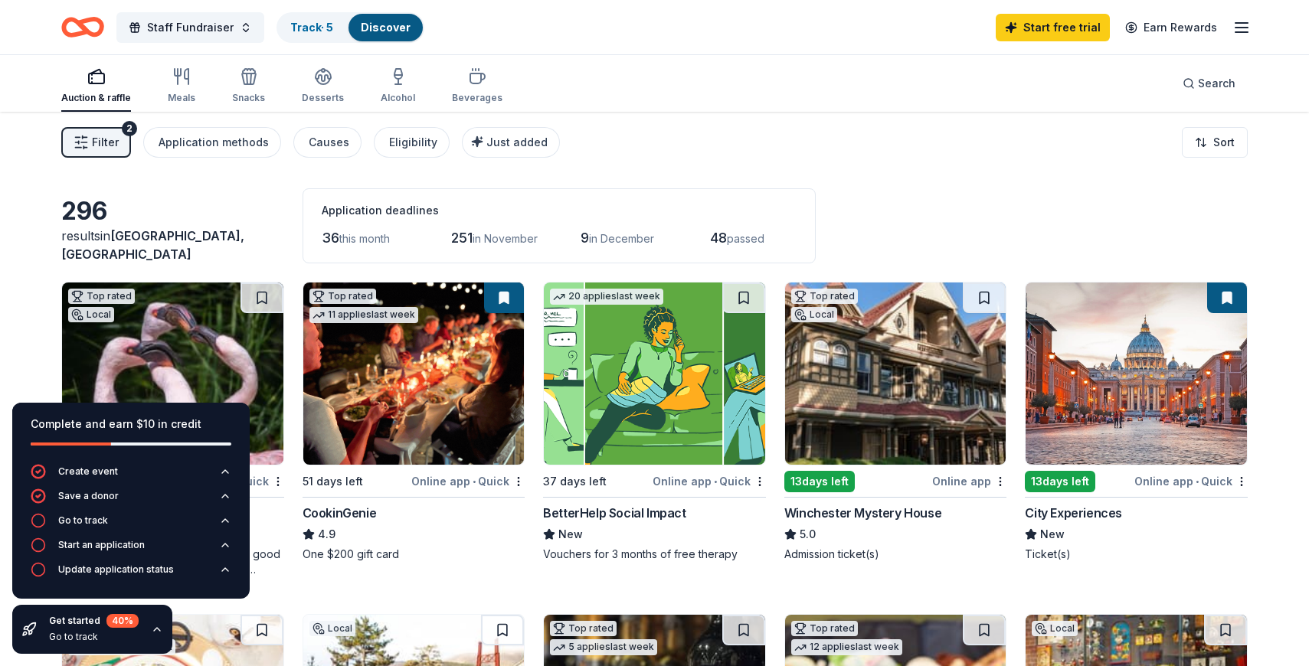
click at [923, 189] on div "296 results in San Francisco, CA Application deadlines 36 this month 251 in Nov…" at bounding box center [654, 225] width 1186 height 75
click at [160, 632] on icon "button" at bounding box center [157, 629] width 12 height 12
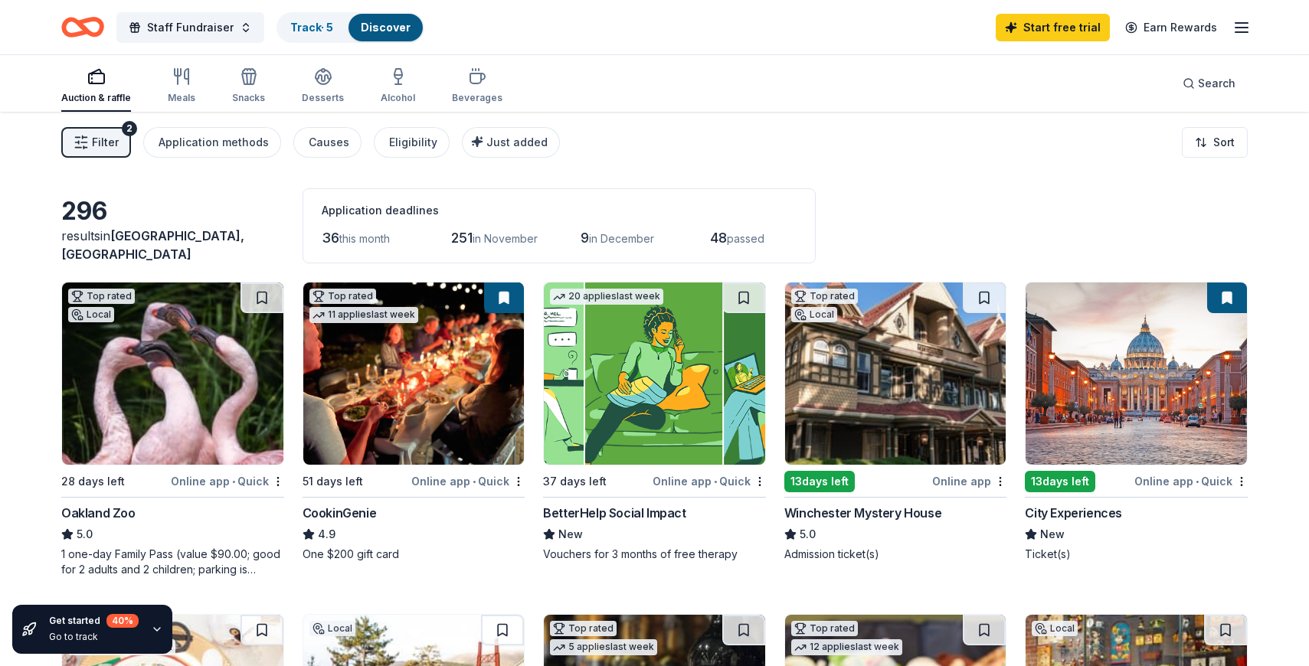
click at [95, 142] on span "Filter" at bounding box center [105, 142] width 27 height 18
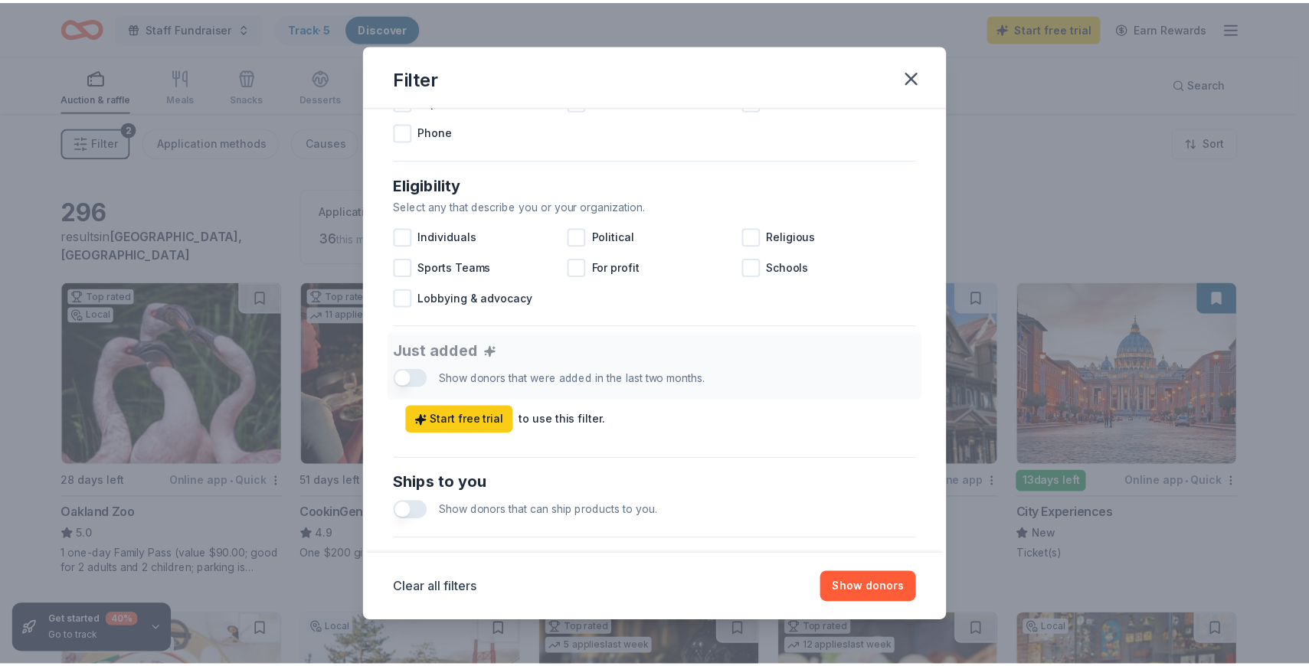
scroll to position [665, 0]
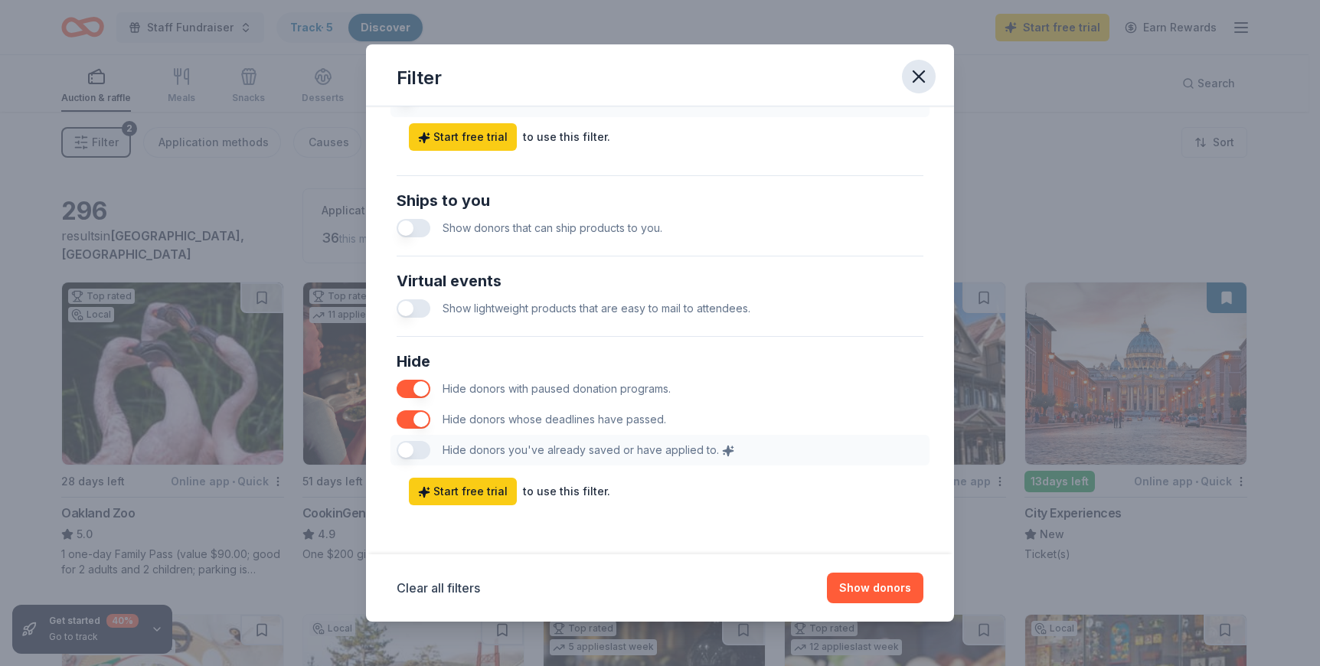
click at [914, 74] on icon "button" at bounding box center [918, 76] width 21 height 21
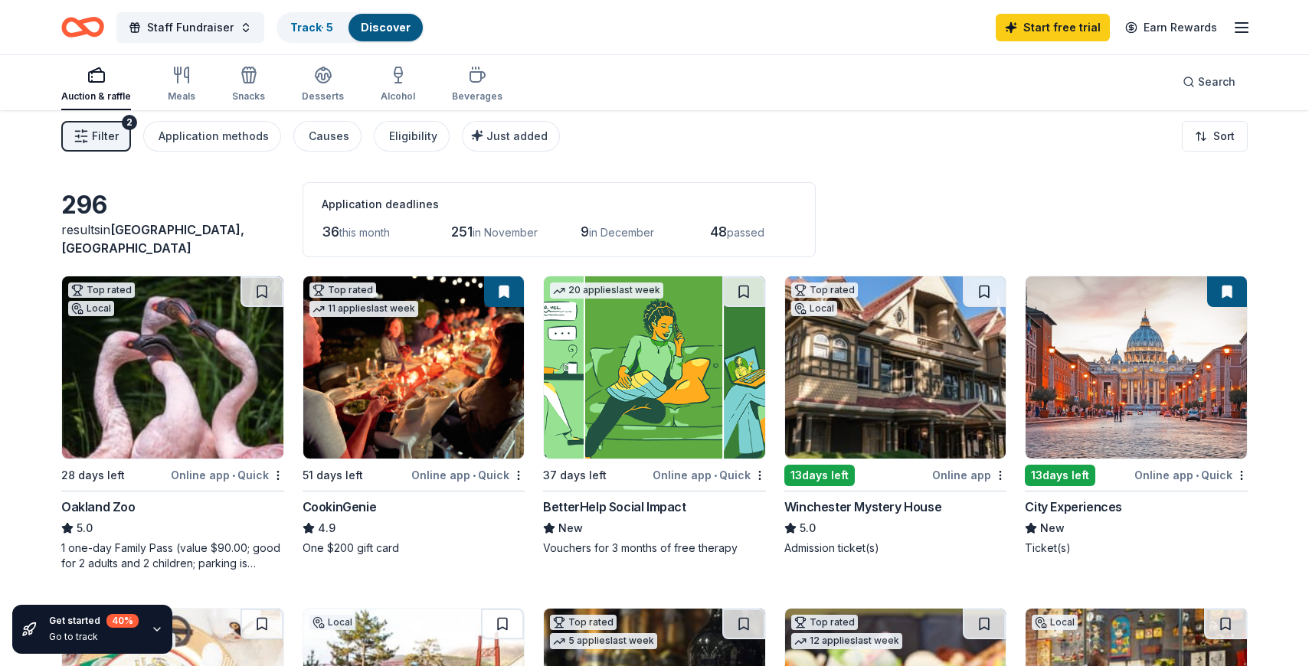
scroll to position [0, 0]
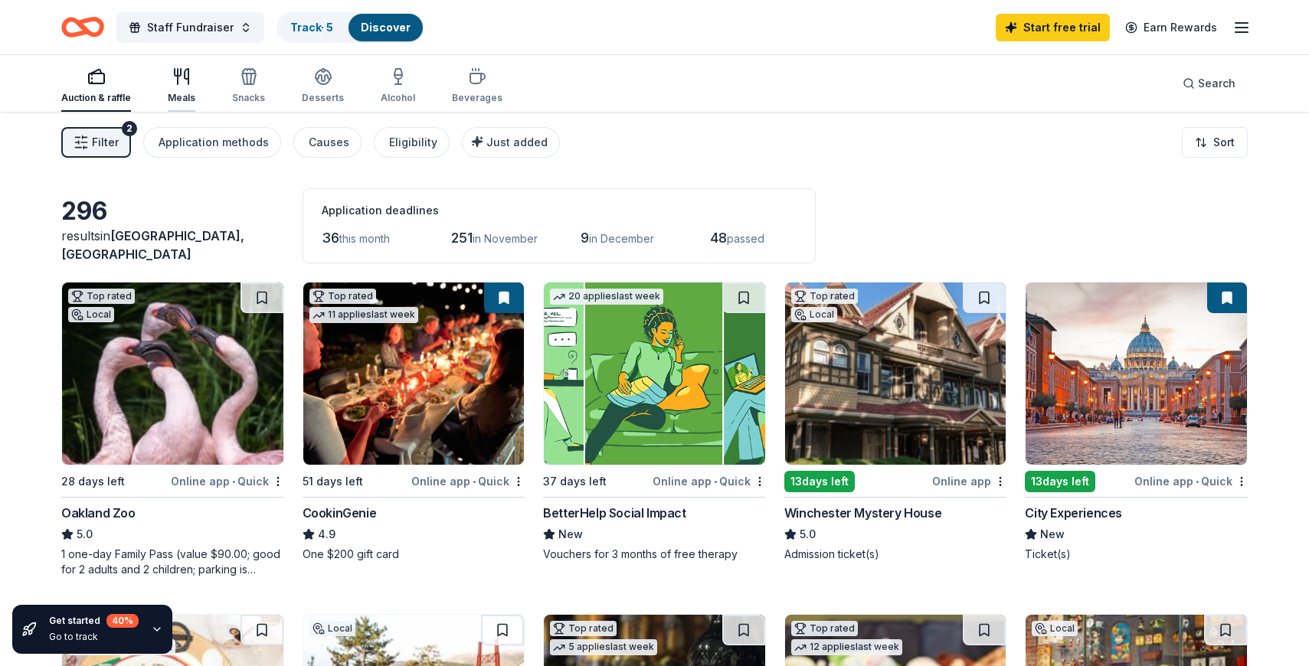
click at [188, 86] on div "Meals" at bounding box center [182, 85] width 28 height 37
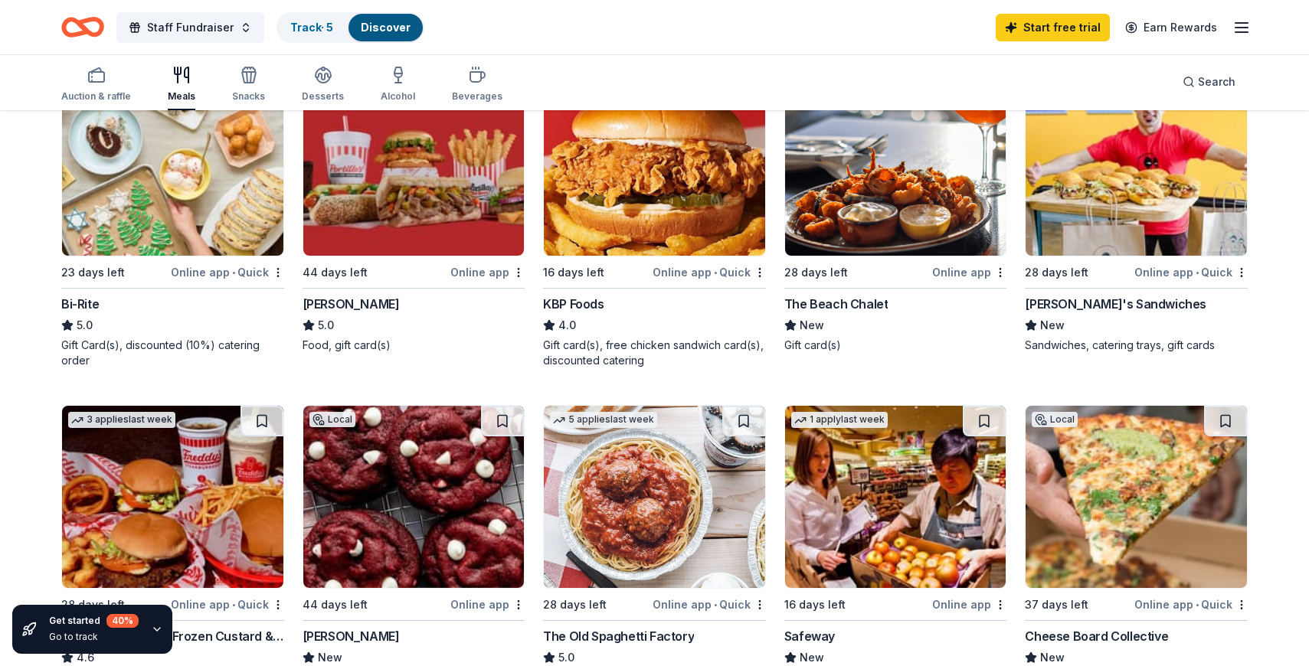
scroll to position [230, 0]
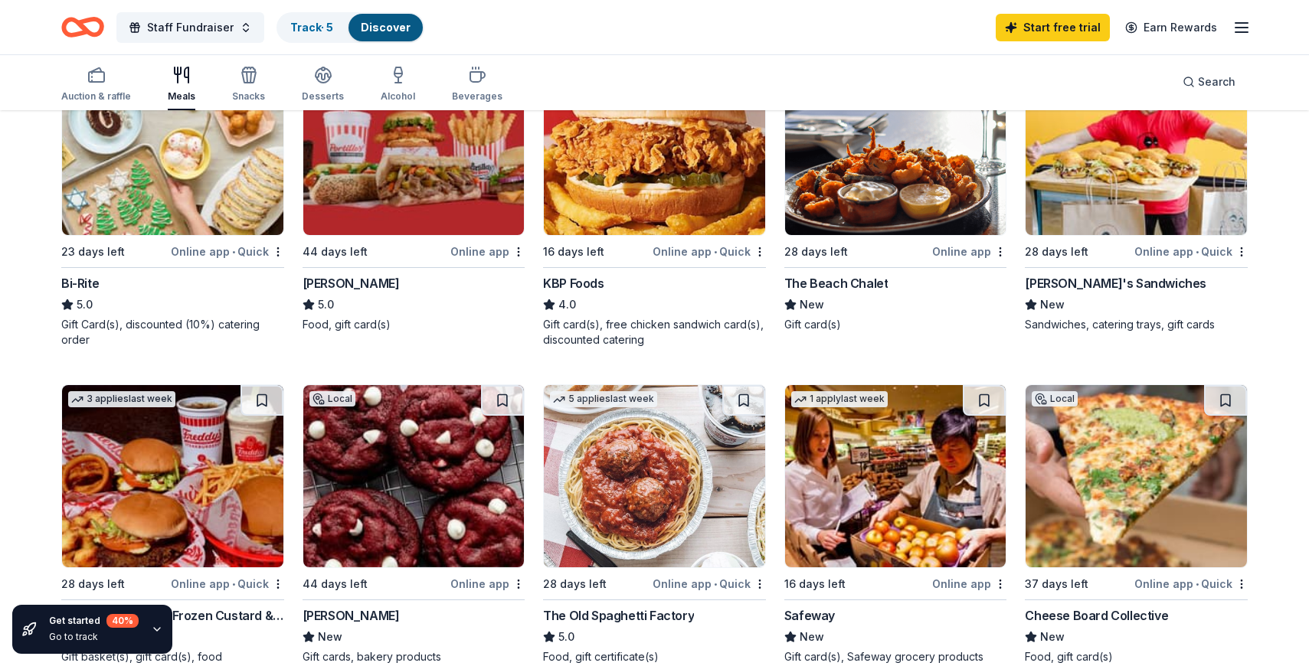
click at [971, 260] on div "Online app" at bounding box center [969, 251] width 74 height 19
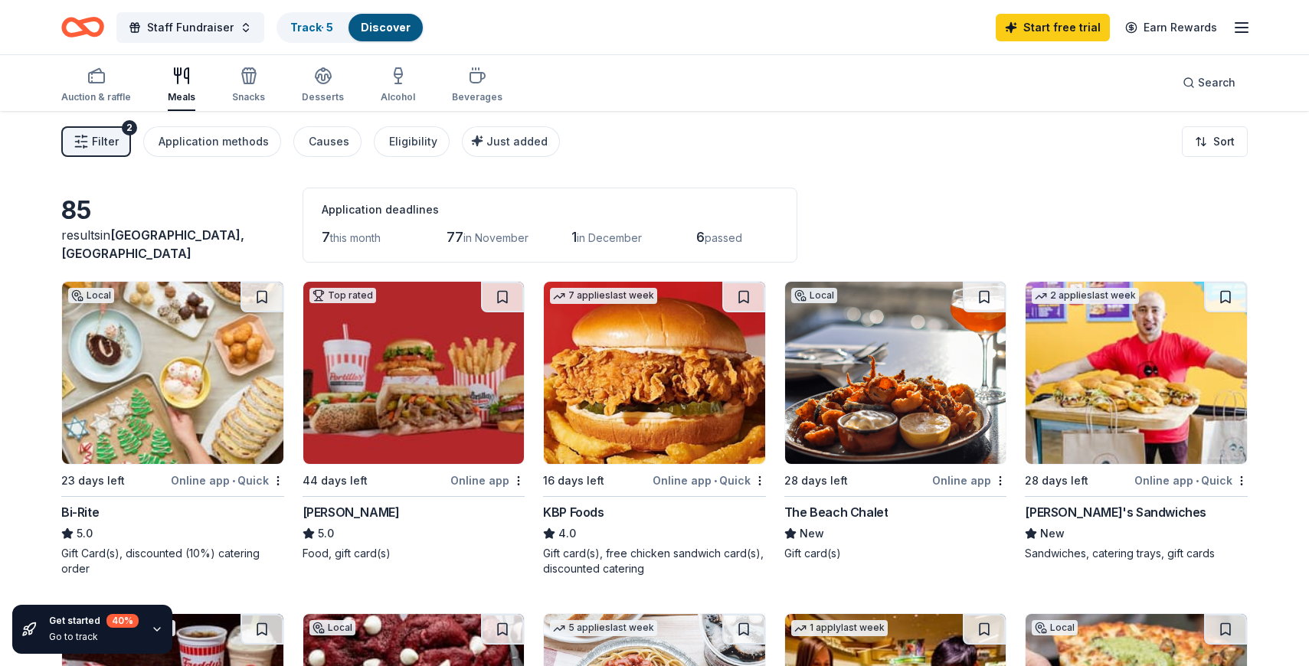
scroll to position [0, 0]
click at [254, 83] on icon "button" at bounding box center [249, 76] width 18 height 18
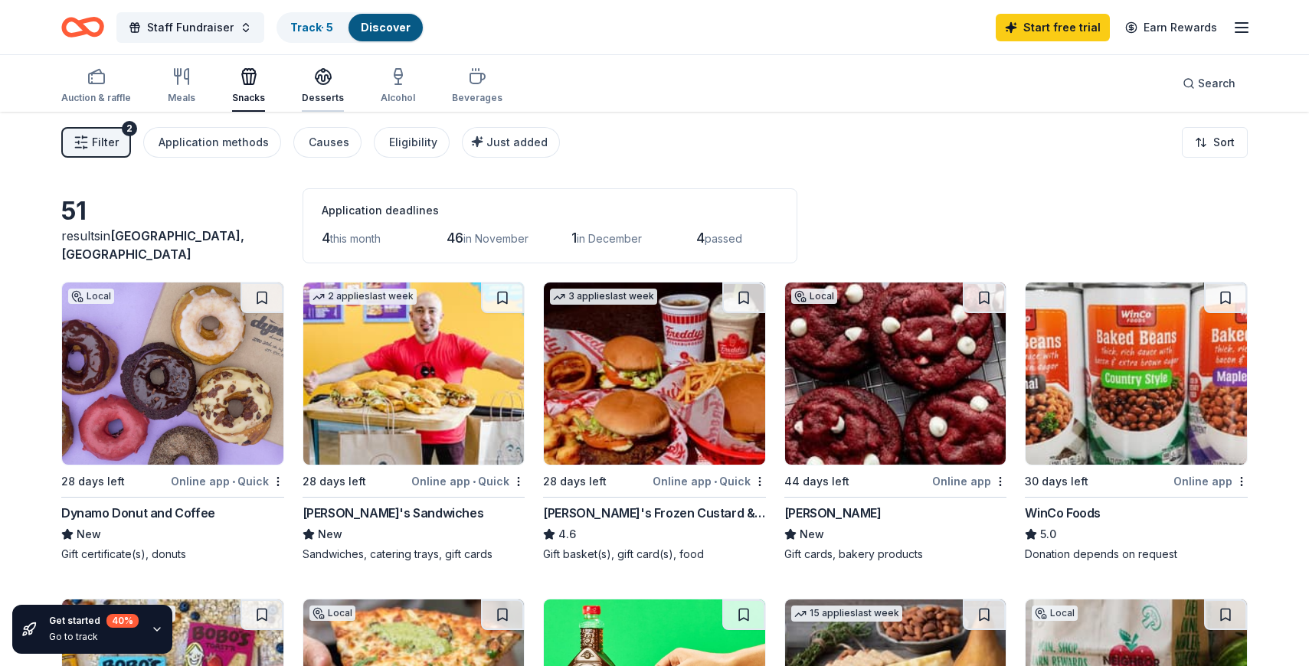
click at [323, 77] on icon "button" at bounding box center [323, 75] width 15 height 11
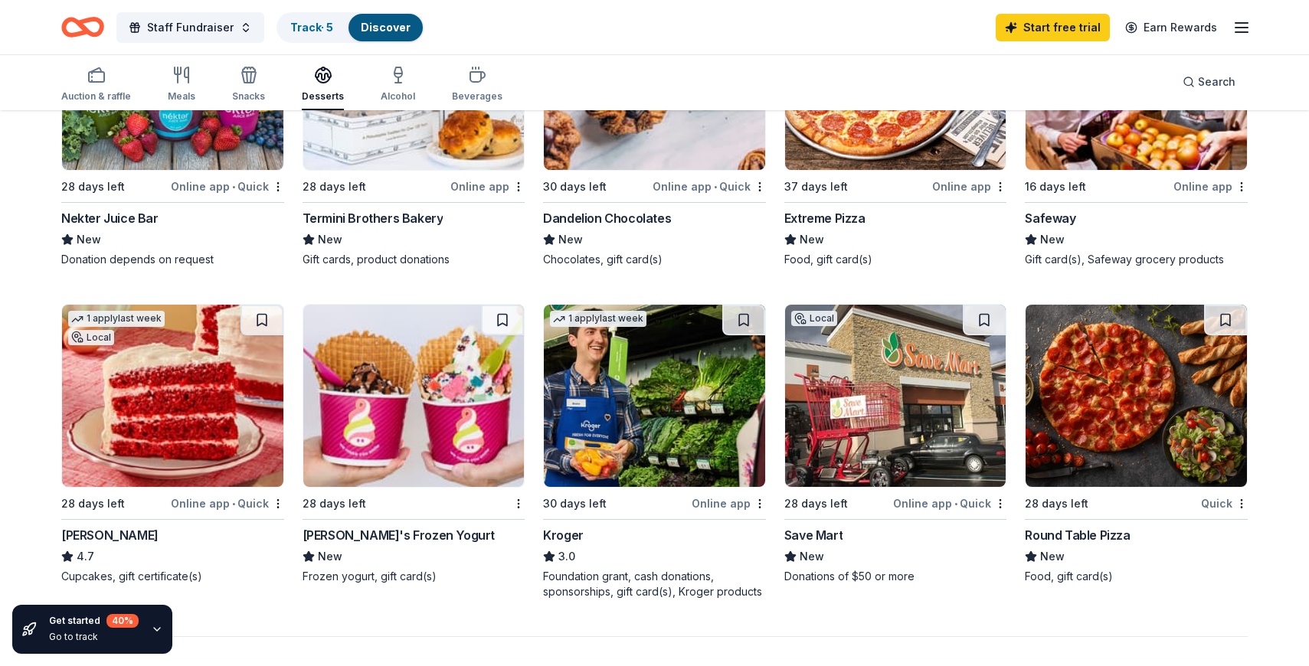
scroll to position [919, 0]
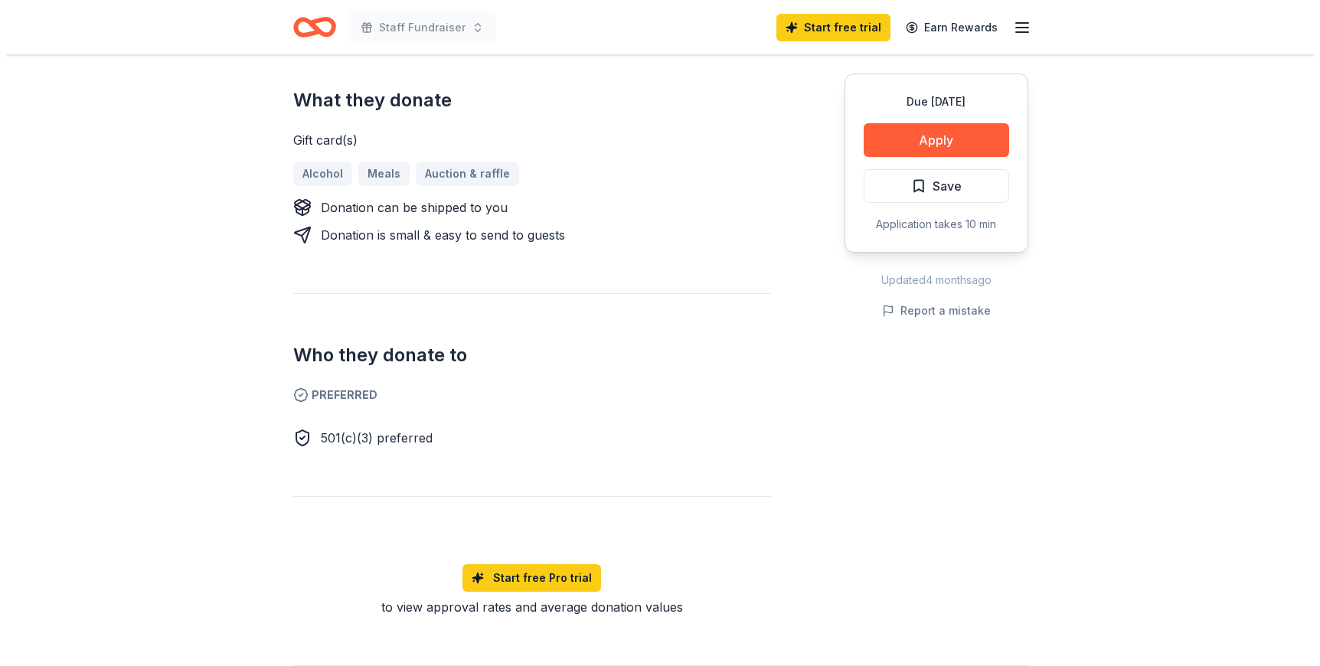
scroll to position [613, 0]
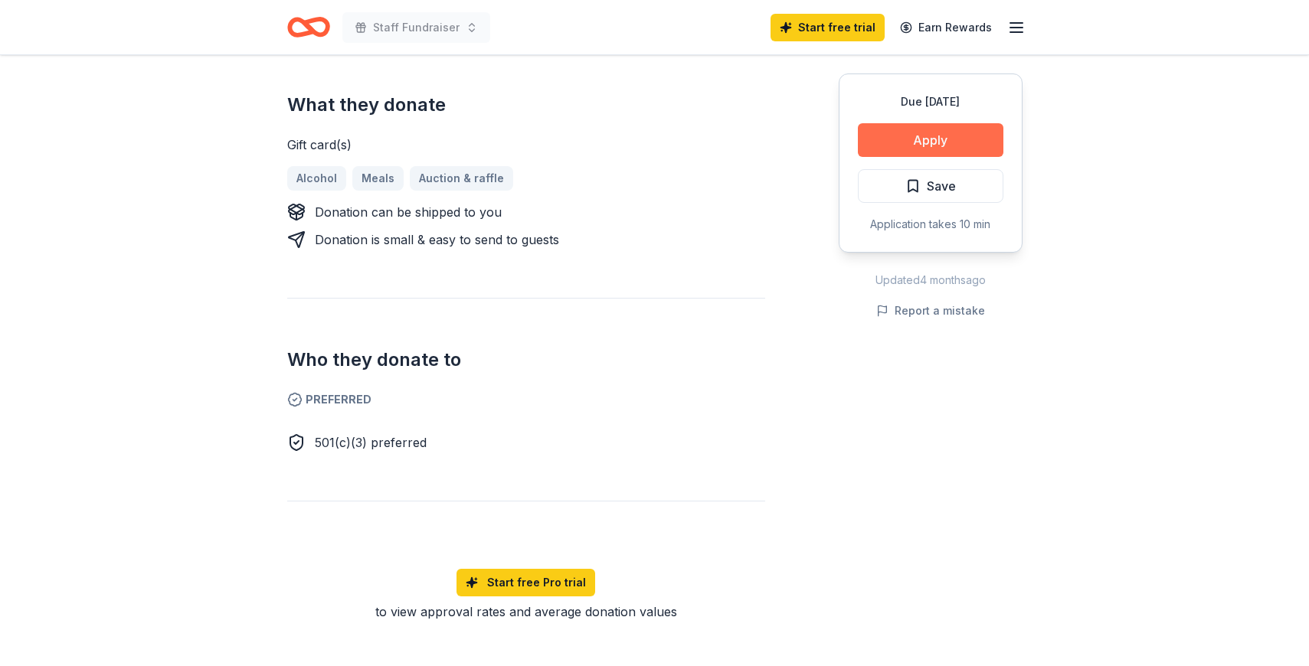
click at [973, 136] on button "Apply" at bounding box center [930, 140] width 145 height 34
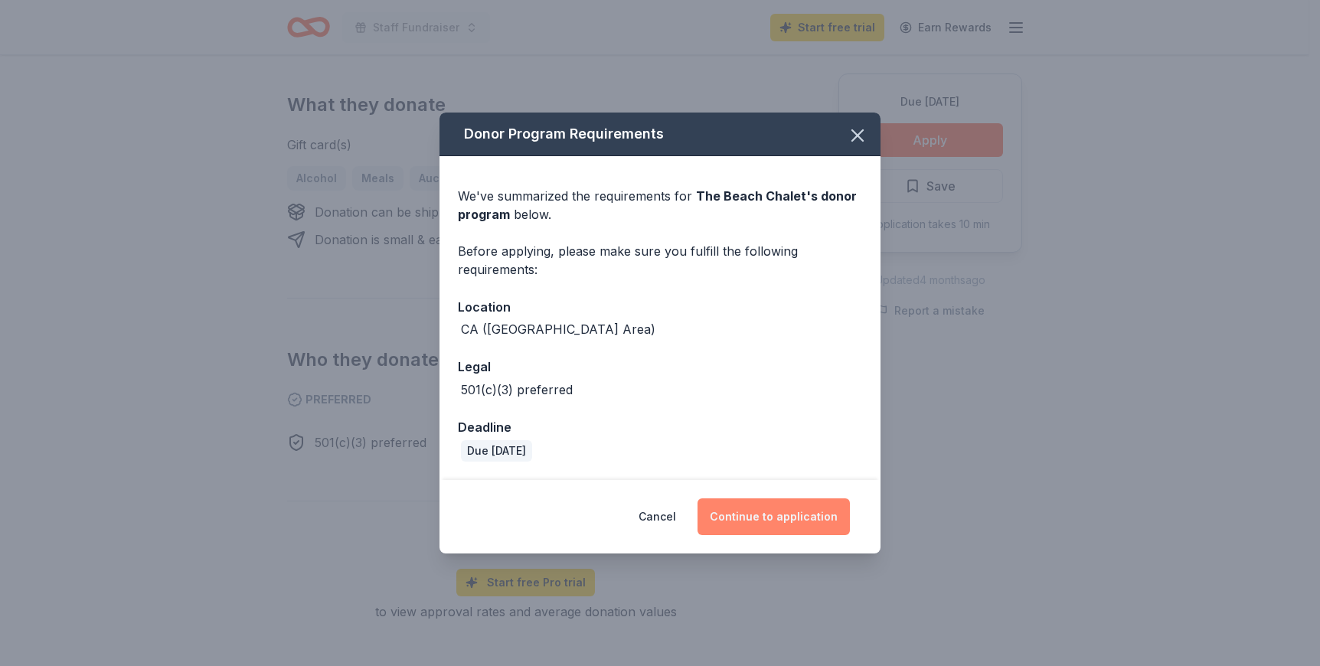
click at [799, 528] on button "Continue to application" at bounding box center [774, 517] width 152 height 37
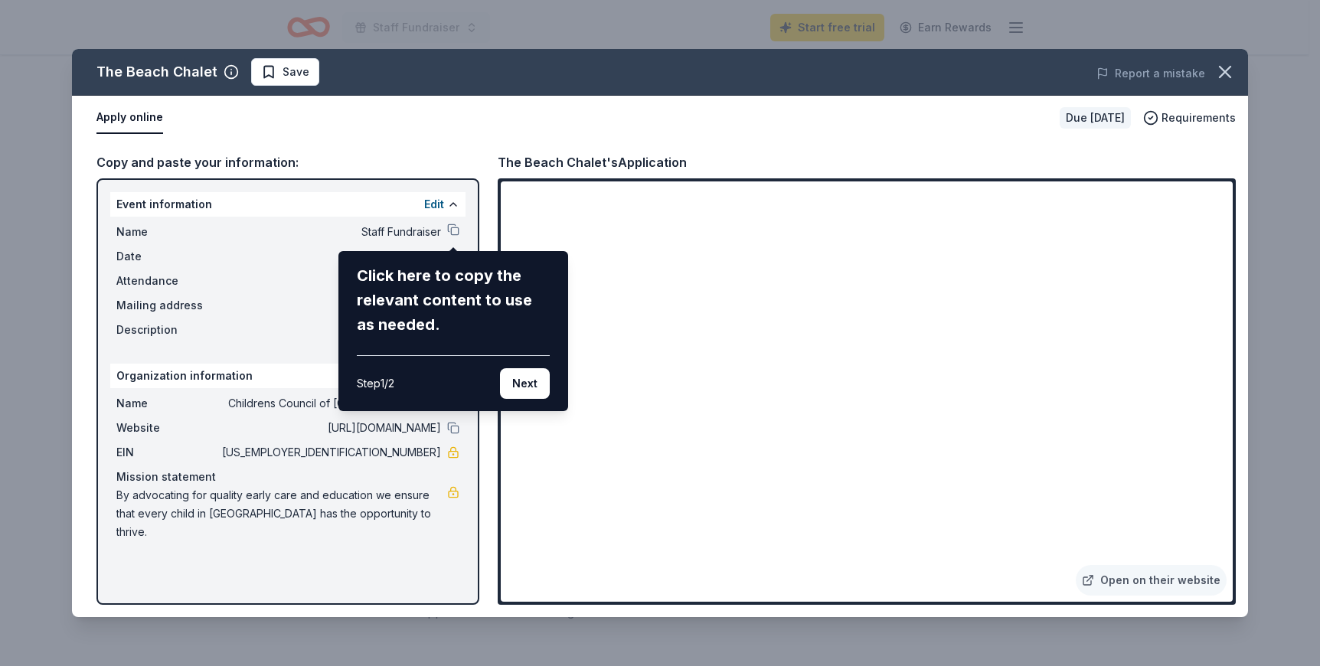
click at [1130, 227] on div "The Beach Chalet Save Report a mistake Apply online Due [DATE] Requirements Cop…" at bounding box center [660, 333] width 1176 height 568
click at [1126, 228] on div "The Beach Chalet Save Report a mistake Apply online Due [DATE] Requirements Cop…" at bounding box center [660, 333] width 1176 height 568
click at [1133, 225] on div "The Beach Chalet Save Report a mistake Apply online Due [DATE] Requirements Cop…" at bounding box center [660, 333] width 1176 height 568
click at [1130, 227] on div "The Beach Chalet Save Report a mistake Apply online Due [DATE] Requirements Cop…" at bounding box center [660, 333] width 1176 height 568
click at [1129, 227] on div "The Beach Chalet Save Report a mistake Apply online Due [DATE] Requirements Cop…" at bounding box center [660, 333] width 1176 height 568
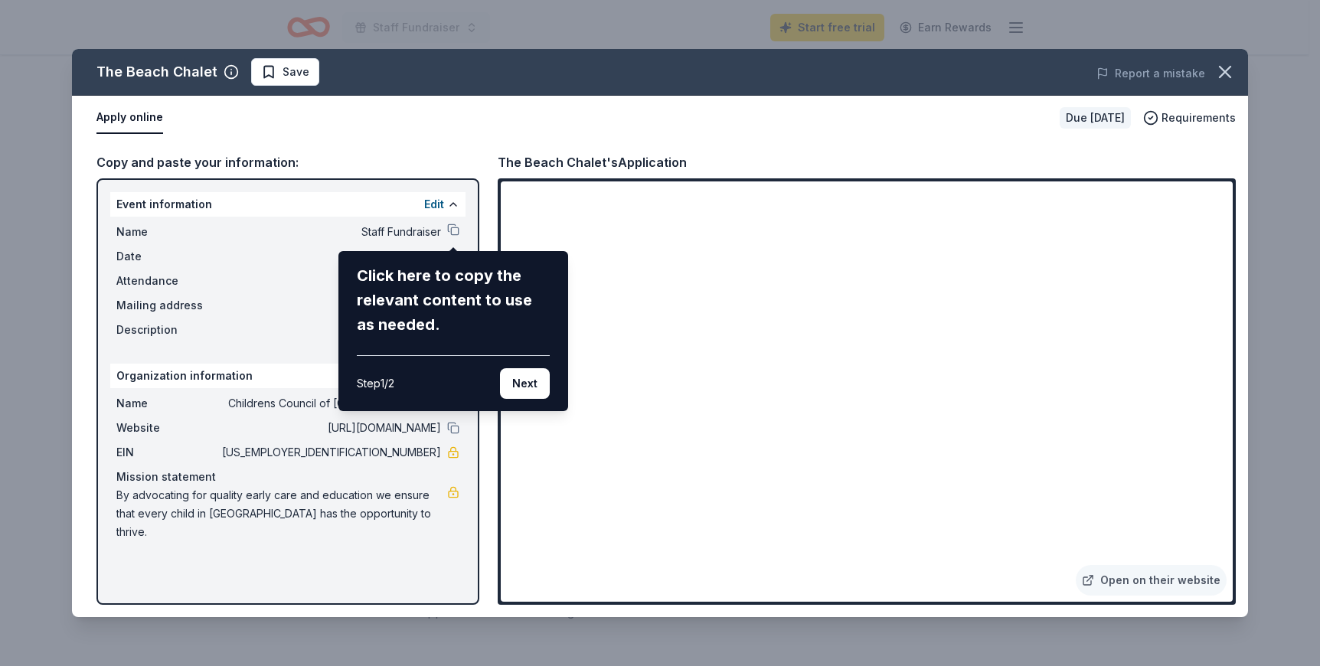
click at [1159, 351] on div "The Beach Chalet Save Report a mistake Apply online Due [DATE] Requirements Cop…" at bounding box center [660, 333] width 1176 height 568
click at [1128, 224] on div "The Beach Chalet Save Report a mistake Apply online Due [DATE] Requirements Cop…" at bounding box center [660, 333] width 1176 height 568
click at [1172, 583] on div "The Beach Chalet Save Report a mistake Apply online Due [DATE] Requirements Cop…" at bounding box center [660, 333] width 1176 height 568
click at [1153, 582] on div "The Beach Chalet Save Report a mistake Apply online Due [DATE] Requirements Cop…" at bounding box center [660, 333] width 1176 height 568
click at [1234, 215] on div "The Beach Chalet Save Report a mistake Apply online Due [DATE] Requirements Cop…" at bounding box center [660, 333] width 1176 height 568
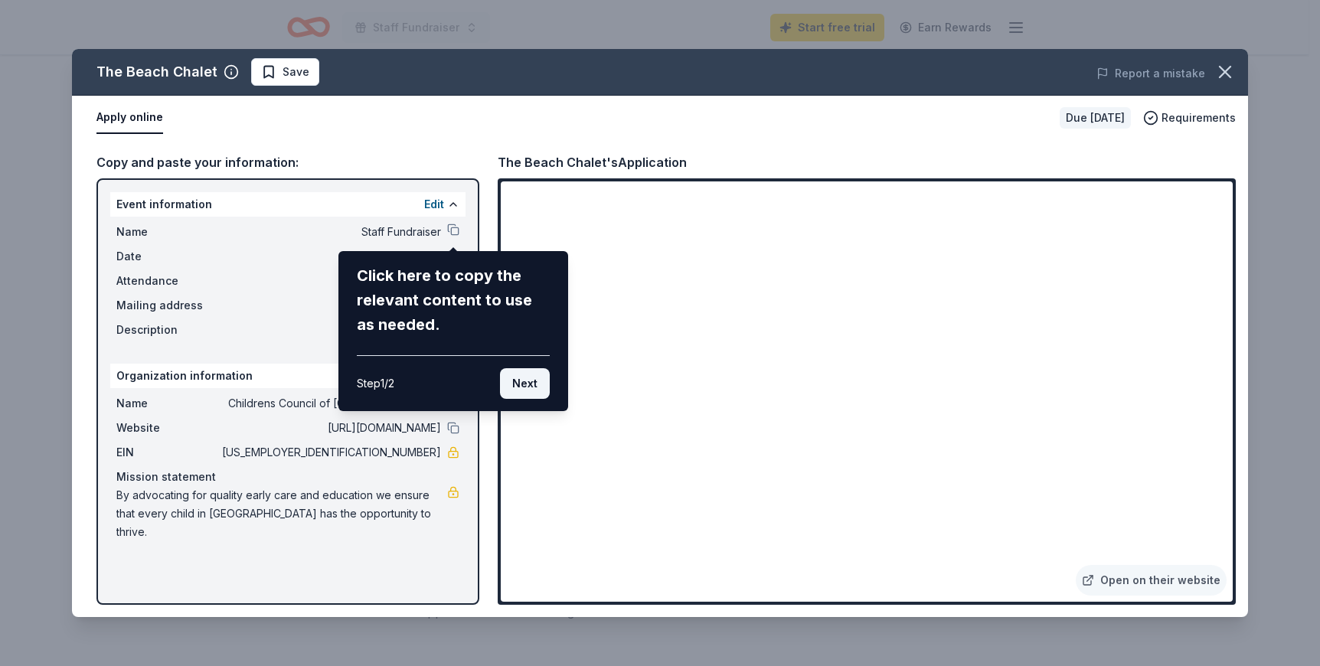
click at [522, 378] on button "Next" at bounding box center [525, 383] width 50 height 31
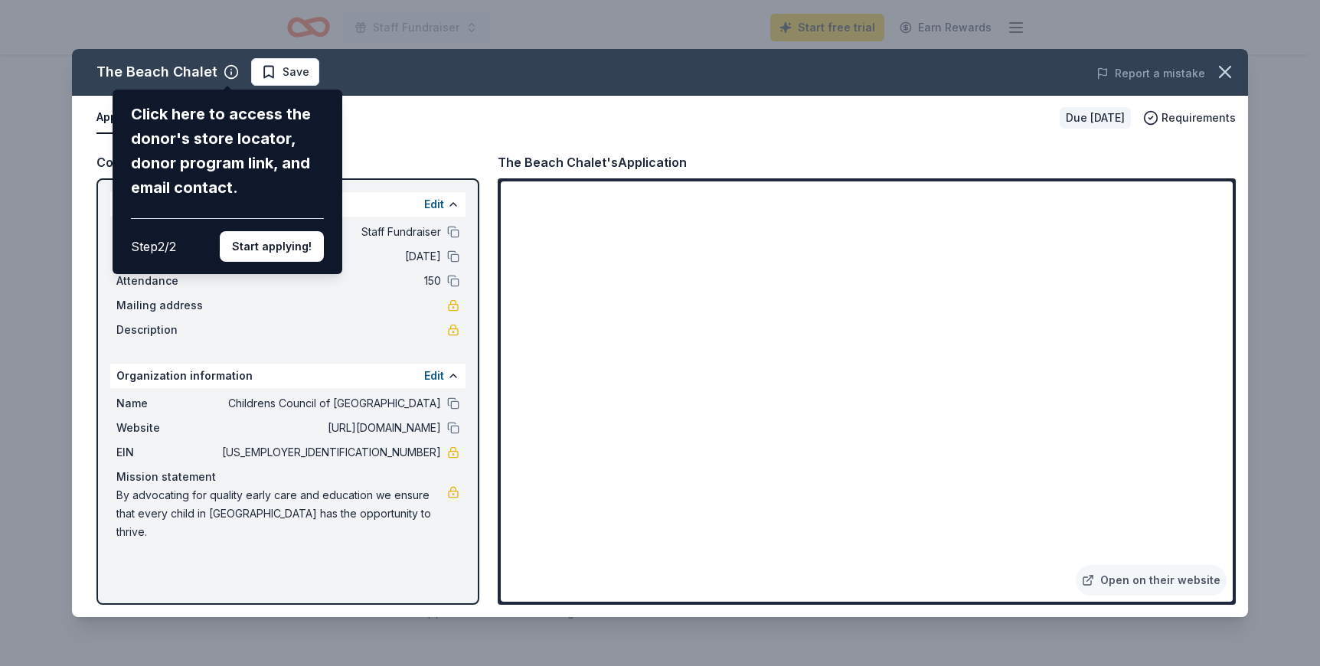
click at [400, 189] on div "The Beach Chalet Click here to access the donor's store locator, donor program …" at bounding box center [660, 333] width 1176 height 568
click at [267, 192] on div "Click here to access the donor's store locator, donor program link, and email c…" at bounding box center [227, 151] width 193 height 98
click at [239, 67] on div "The Beach Chalet Click here to access the donor's store locator, donor program …" at bounding box center [660, 333] width 1176 height 568
click at [1084, 264] on div "The Beach Chalet Click here to access the donor's store locator, donor program …" at bounding box center [660, 333] width 1176 height 568
click at [308, 241] on button "Start applying!" at bounding box center [272, 246] width 104 height 31
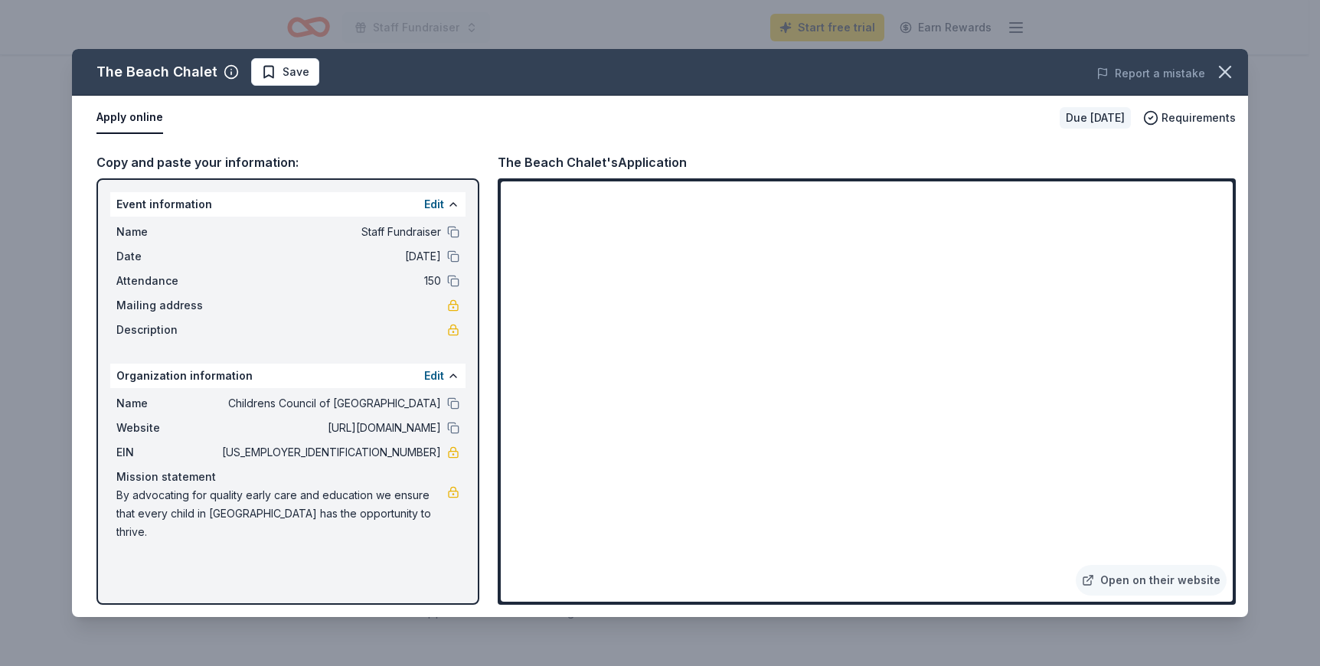
click at [1129, 224] on div "The Beach Chalet Save Report a mistake Apply online Due [DATE] Requirements Cop…" at bounding box center [660, 333] width 1176 height 568
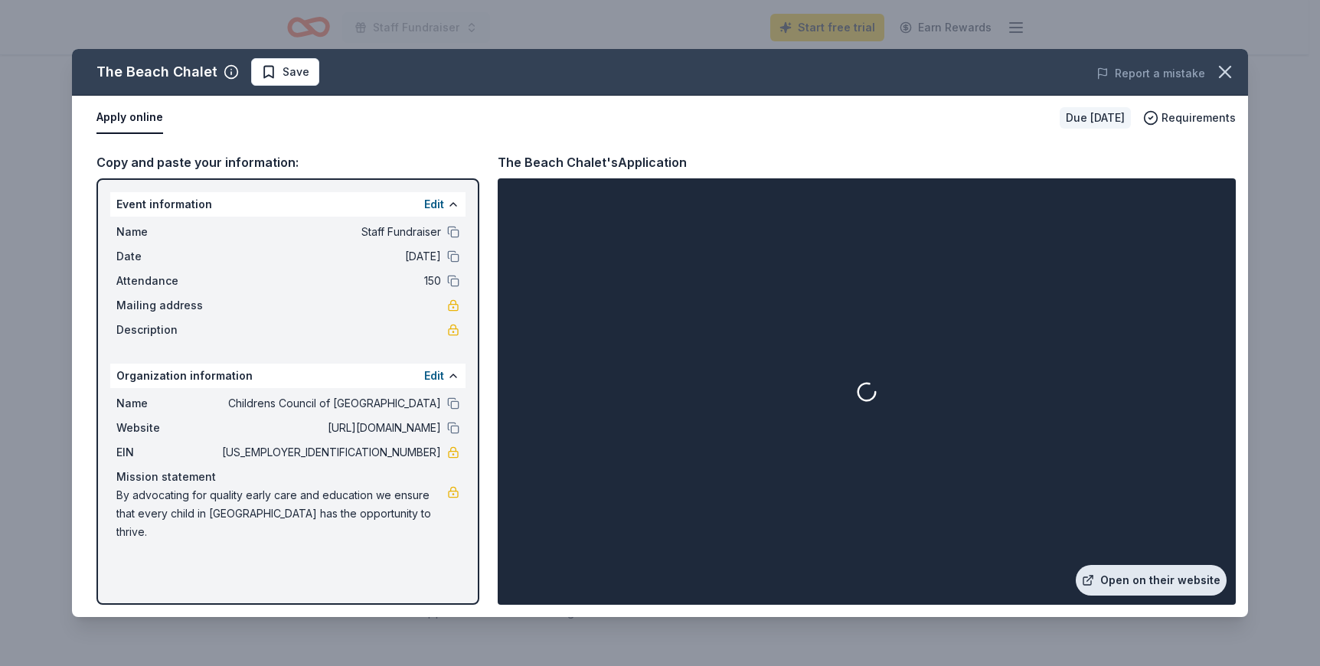
click at [1208, 584] on link "Open on their website" at bounding box center [1151, 580] width 151 height 31
